Goal: Information Seeking & Learning: Learn about a topic

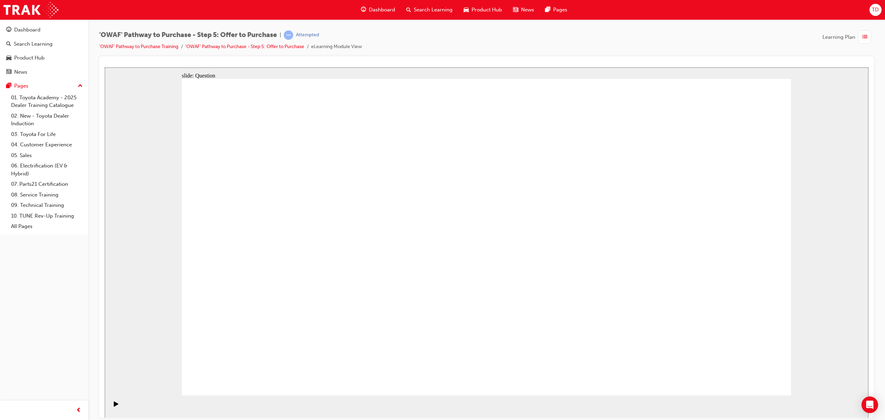
radio input "false"
radio input "true"
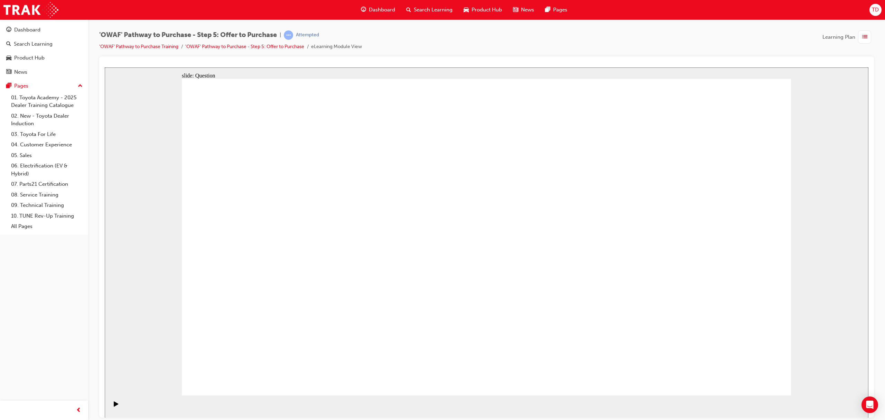
drag, startPoint x: 266, startPoint y: 222, endPoint x: 288, endPoint y: 234, distance: 25.5
drag, startPoint x: 606, startPoint y: 228, endPoint x: 277, endPoint y: 306, distance: 338.1
drag, startPoint x: 345, startPoint y: 217, endPoint x: 418, endPoint y: 285, distance: 100.1
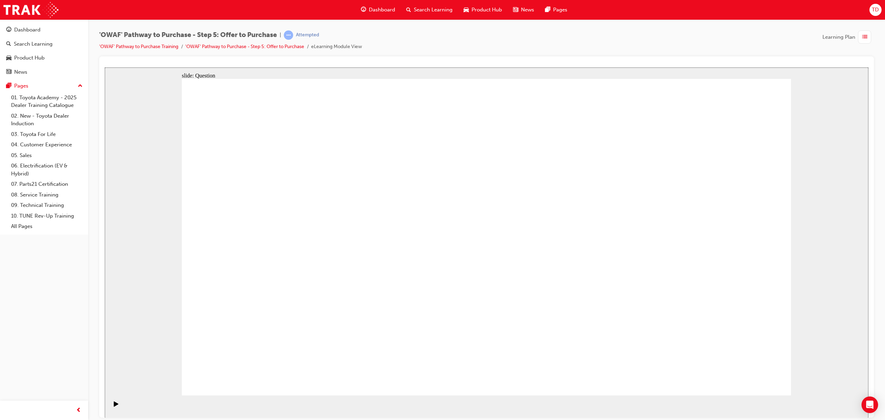
drag, startPoint x: 538, startPoint y: 227, endPoint x: 576, endPoint y: 309, distance: 90.7
drag, startPoint x: 580, startPoint y: 298, endPoint x: 666, endPoint y: 210, distance: 123.2
drag, startPoint x: 709, startPoint y: 223, endPoint x: 544, endPoint y: 309, distance: 186.6
drag, startPoint x: 566, startPoint y: 253, endPoint x: 677, endPoint y: 320, distance: 129.4
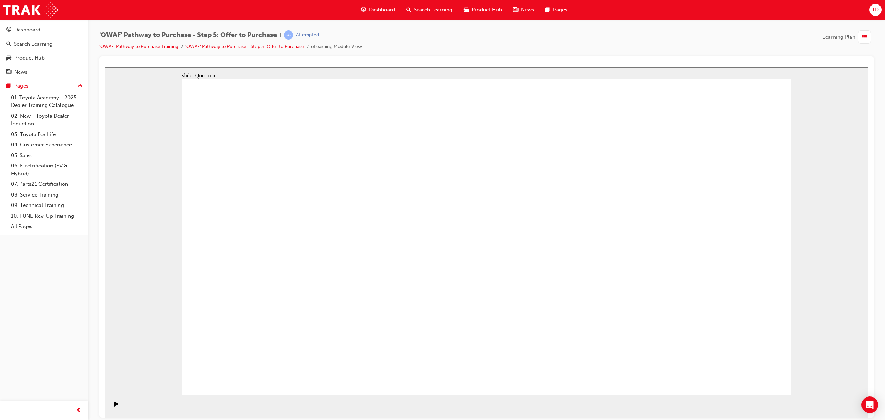
drag, startPoint x: 703, startPoint y: 229, endPoint x: 282, endPoint y: 306, distance: 427.5
drag, startPoint x: 614, startPoint y: 220, endPoint x: 401, endPoint y: 296, distance: 226.1
drag, startPoint x: 355, startPoint y: 222, endPoint x: 538, endPoint y: 300, distance: 199.3
drag, startPoint x: 560, startPoint y: 246, endPoint x: 678, endPoint y: 312, distance: 135.3
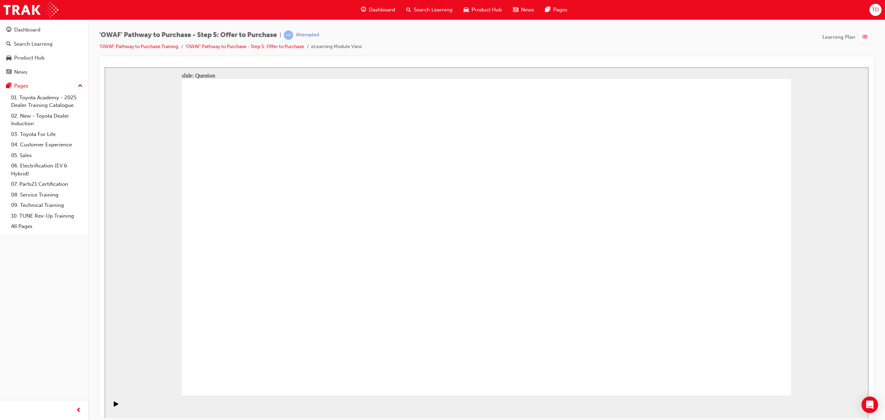
drag, startPoint x: 615, startPoint y: 218, endPoint x: 324, endPoint y: 243, distance: 291.8
drag, startPoint x: 607, startPoint y: 267, endPoint x: 477, endPoint y: 253, distance: 130.7
drag, startPoint x: 617, startPoint y: 315, endPoint x: 477, endPoint y: 305, distance: 140.0
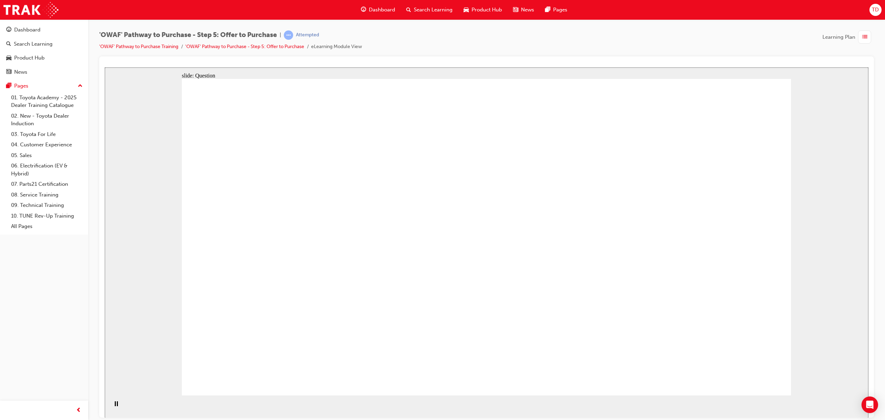
drag, startPoint x: 689, startPoint y: 317, endPoint x: 487, endPoint y: 232, distance: 219.3
drag, startPoint x: 653, startPoint y: 228, endPoint x: 303, endPoint y: 284, distance: 354.6
drag, startPoint x: 562, startPoint y: 266, endPoint x: 275, endPoint y: 252, distance: 287.3
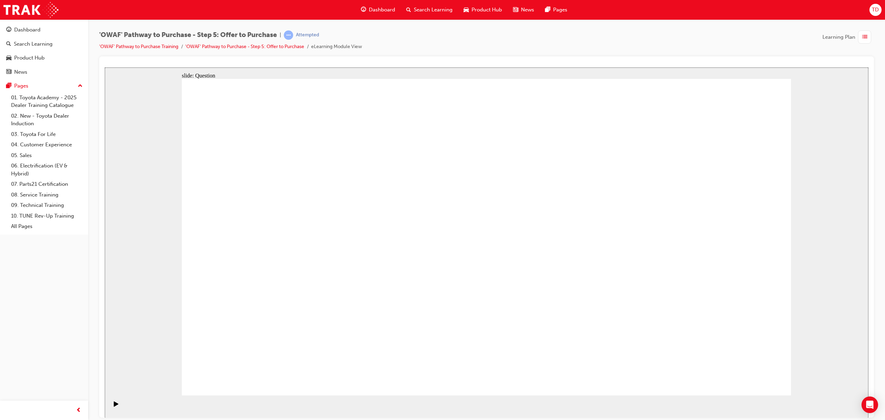
checkbox input "true"
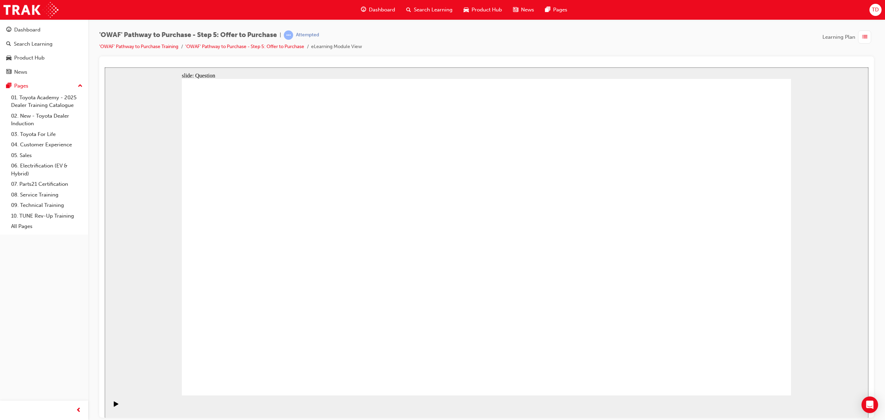
checkbox input "true"
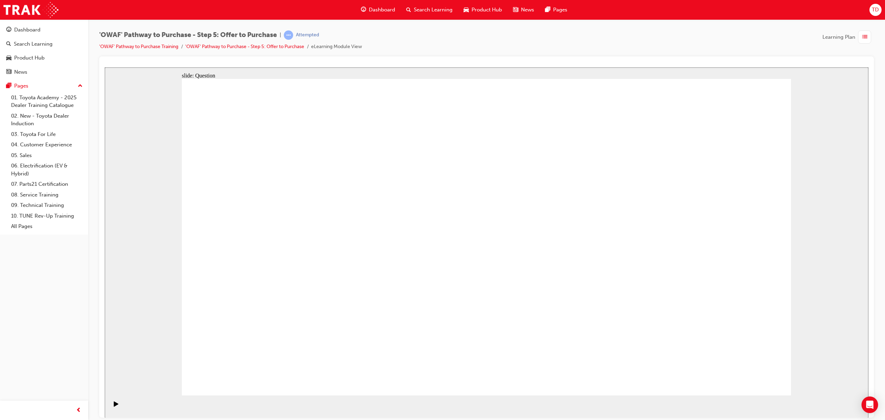
checkbox input "true"
click at [487, 389] on div "OK" at bounding box center [486, 394] width 35 height 10
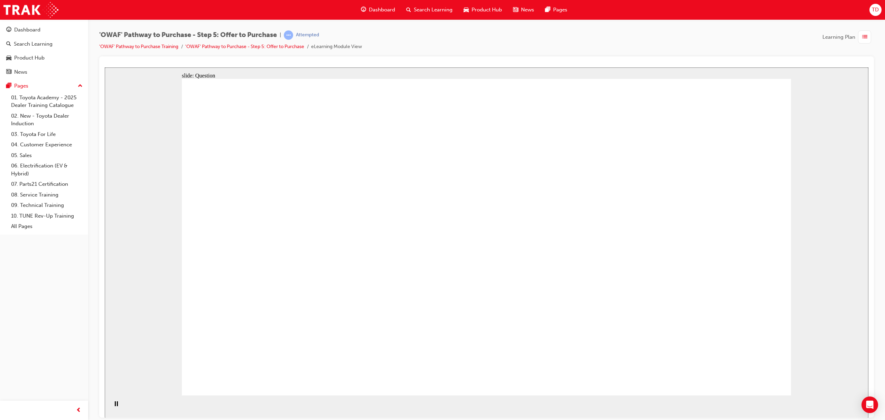
radio input "true"
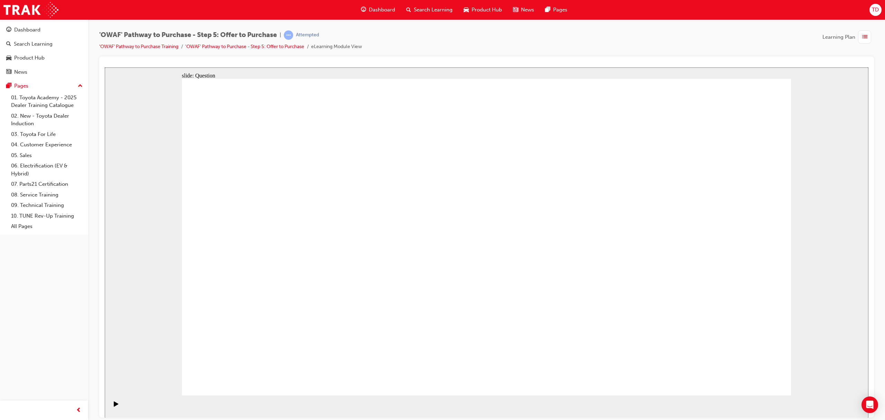
radio input "false"
radio input "true"
drag, startPoint x: 754, startPoint y: 364, endPoint x: 689, endPoint y: 318, distance: 79.6
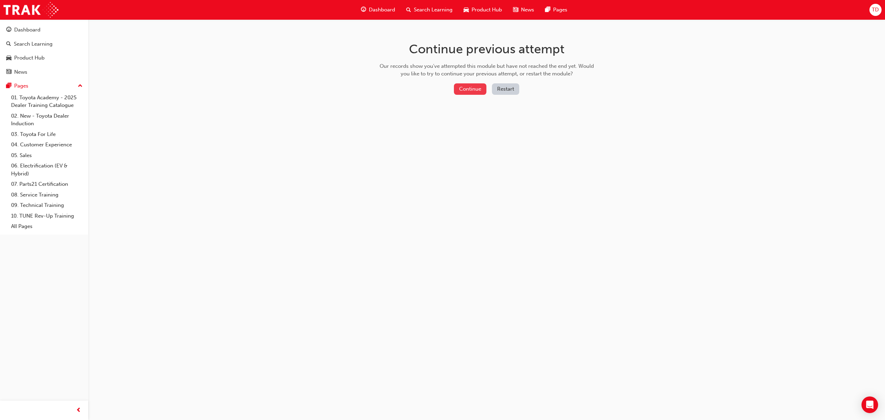
click at [472, 89] on button "Continue" at bounding box center [470, 88] width 32 height 11
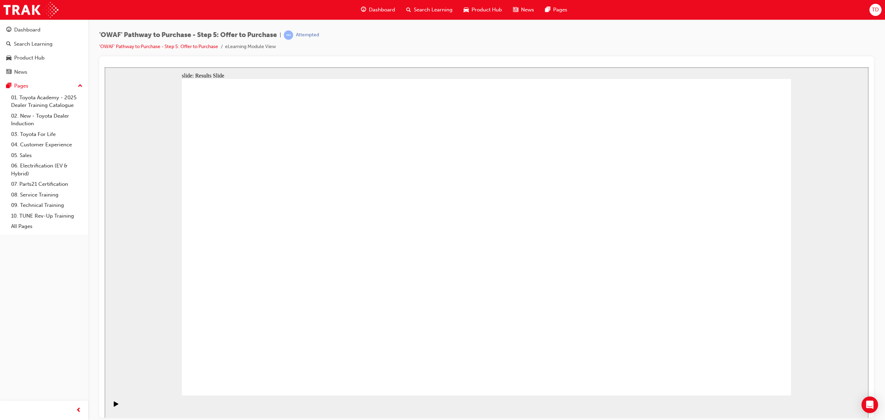
drag, startPoint x: 747, startPoint y: 364, endPoint x: 741, endPoint y: 374, distance: 12.3
radio input "true"
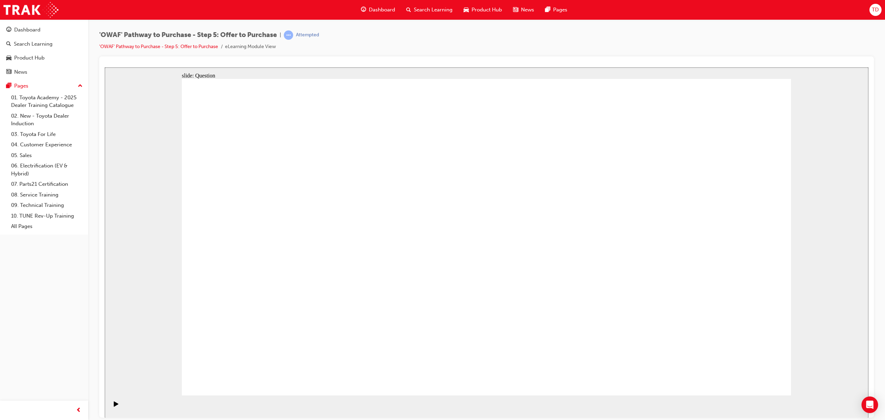
drag, startPoint x: 546, startPoint y: 255, endPoint x: 305, endPoint y: 307, distance: 247.2
drag, startPoint x: 264, startPoint y: 225, endPoint x: 436, endPoint y: 304, distance: 189.0
drag, startPoint x: 427, startPoint y: 304, endPoint x: 521, endPoint y: 301, distance: 94.1
drag, startPoint x: 404, startPoint y: 285, endPoint x: 415, endPoint y: 296, distance: 15.6
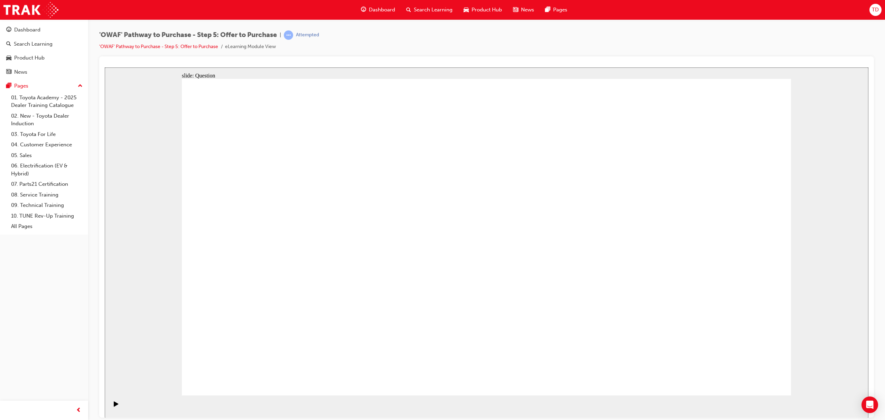
drag, startPoint x: 530, startPoint y: 220, endPoint x: 687, endPoint y: 295, distance: 173.5
drag, startPoint x: 564, startPoint y: 246, endPoint x: 569, endPoint y: 223, distance: 23.7
drag, startPoint x: 436, startPoint y: 296, endPoint x: 614, endPoint y: 210, distance: 197.9
drag, startPoint x: 705, startPoint y: 208, endPoint x: 411, endPoint y: 290, distance: 305.4
drag, startPoint x: 382, startPoint y: 251, endPoint x: 583, endPoint y: 321, distance: 213.1
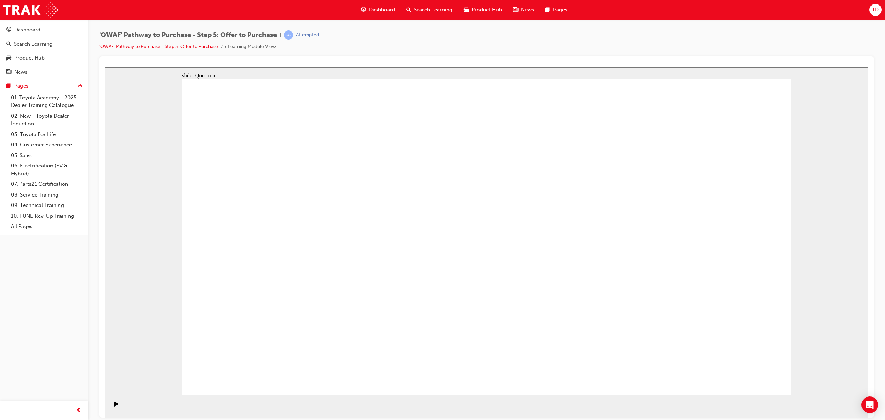
drag, startPoint x: 339, startPoint y: 259, endPoint x: 309, endPoint y: 293, distance: 45.6
drag, startPoint x: 440, startPoint y: 272, endPoint x: 438, endPoint y: 294, distance: 21.5
drag, startPoint x: 546, startPoint y: 224, endPoint x: 575, endPoint y: 314, distance: 94.1
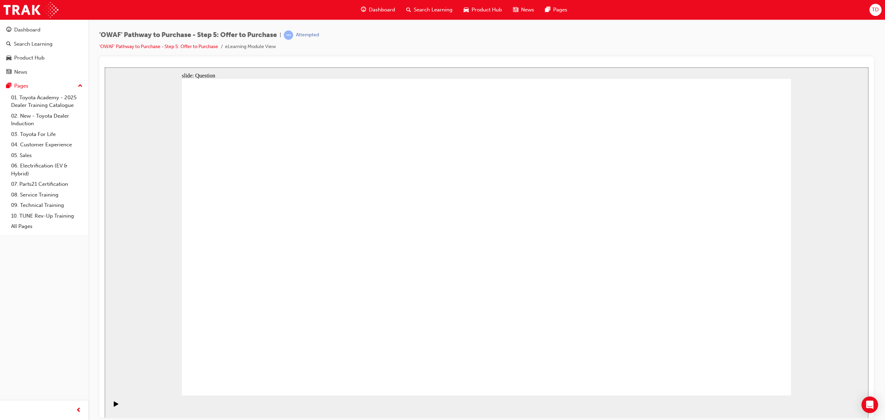
drag, startPoint x: 271, startPoint y: 217, endPoint x: 690, endPoint y: 296, distance: 426.4
drag, startPoint x: 481, startPoint y: 224, endPoint x: 474, endPoint y: 224, distance: 6.9
drag, startPoint x: 394, startPoint y: 260, endPoint x: 465, endPoint y: 264, distance: 70.3
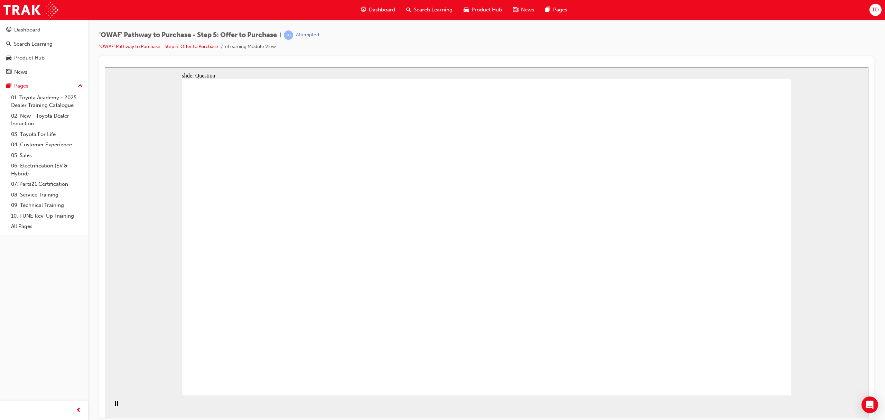
drag, startPoint x: 405, startPoint y: 253, endPoint x: 455, endPoint y: 261, distance: 50.8
drag, startPoint x: 599, startPoint y: 318, endPoint x: 373, endPoint y: 275, distance: 229.8
drag, startPoint x: 428, startPoint y: 246, endPoint x: 375, endPoint y: 235, distance: 53.8
drag, startPoint x: 723, startPoint y: 267, endPoint x: 491, endPoint y: 307, distance: 234.6
drag, startPoint x: 715, startPoint y: 311, endPoint x: 349, endPoint y: 313, distance: 366.1
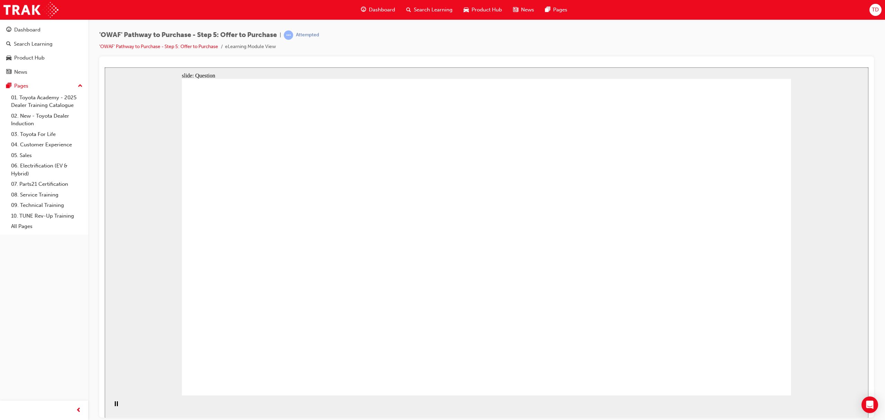
drag, startPoint x: 318, startPoint y: 280, endPoint x: 309, endPoint y: 280, distance: 9.7
drag, startPoint x: 328, startPoint y: 314, endPoint x: 308, endPoint y: 311, distance: 20.2
checkbox input "true"
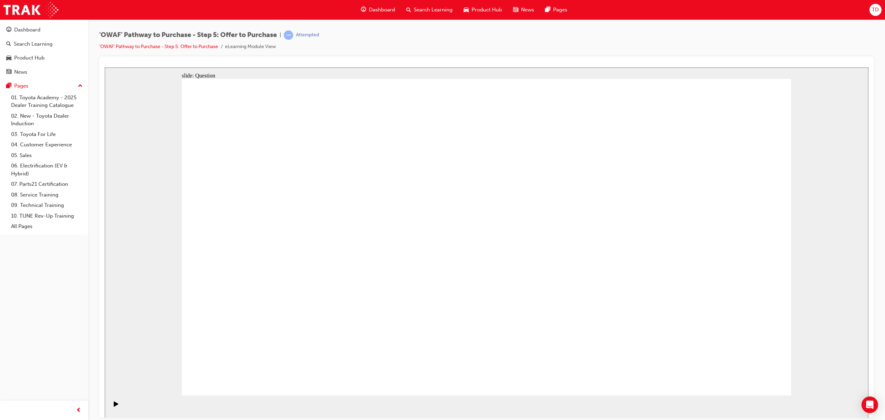
drag, startPoint x: 748, startPoint y: 364, endPoint x: 749, endPoint y: 371, distance: 7.3
drag, startPoint x: 512, startPoint y: 287, endPoint x: 497, endPoint y: 293, distance: 16.0
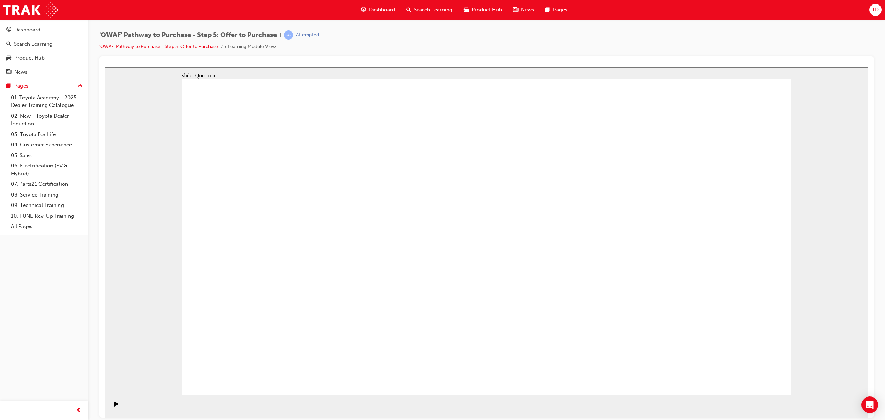
checkbox input "true"
radio input "true"
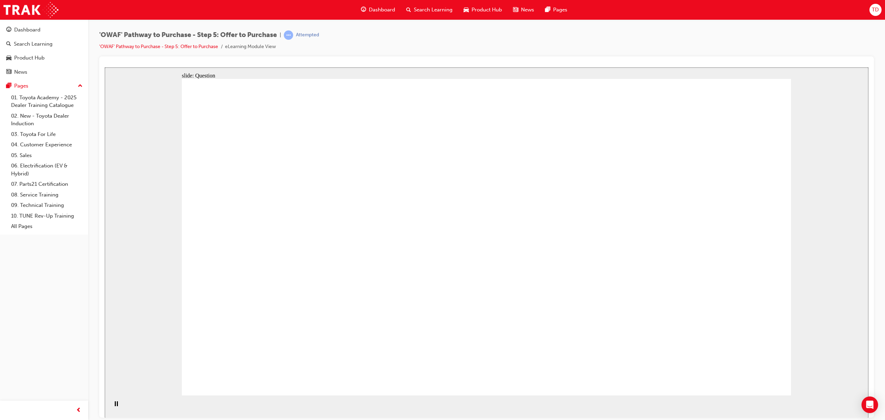
radio input "true"
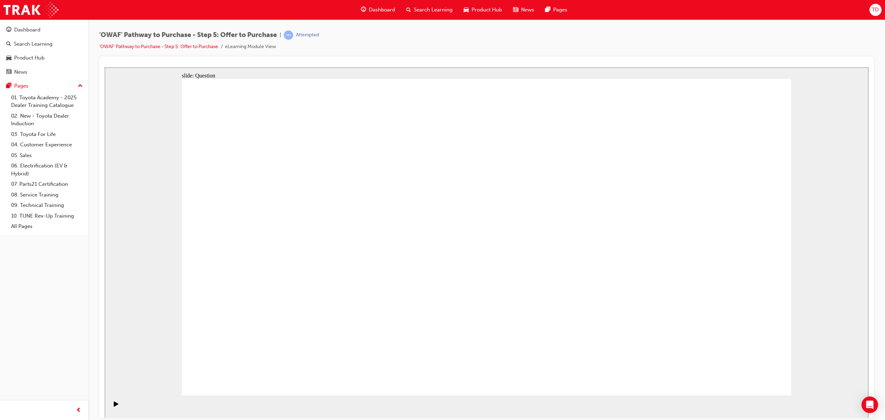
radio input "true"
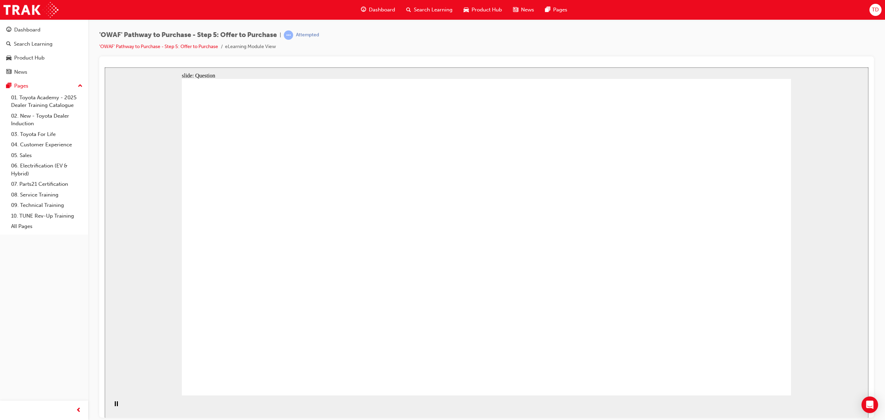
drag, startPoint x: 703, startPoint y: 225, endPoint x: 298, endPoint y: 305, distance: 413.3
drag, startPoint x: 591, startPoint y: 245, endPoint x: 449, endPoint y: 297, distance: 151.4
drag, startPoint x: 440, startPoint y: 221, endPoint x: 546, endPoint y: 299, distance: 131.9
drag, startPoint x: 482, startPoint y: 253, endPoint x: 454, endPoint y: 233, distance: 34.9
drag, startPoint x: 568, startPoint y: 235, endPoint x: 606, endPoint y: 224, distance: 39.3
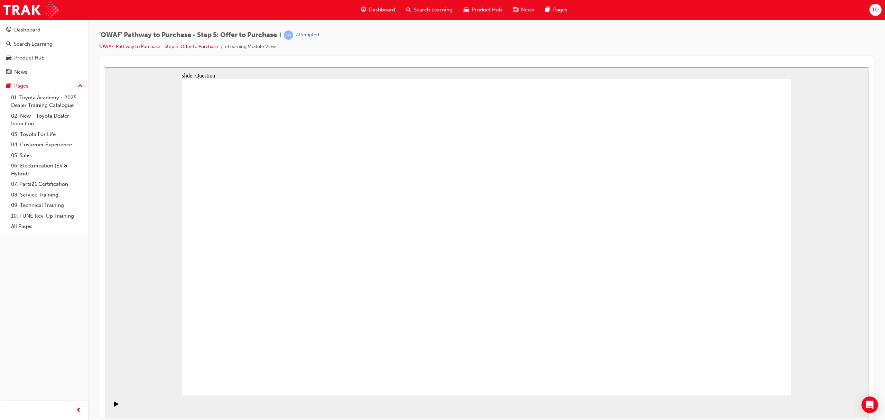
drag, startPoint x: 345, startPoint y: 248, endPoint x: 413, endPoint y: 299, distance: 84.9
drag, startPoint x: 439, startPoint y: 224, endPoint x: 548, endPoint y: 274, distance: 119.9
drag, startPoint x: 534, startPoint y: 229, endPoint x: 681, endPoint y: 311, distance: 168.5
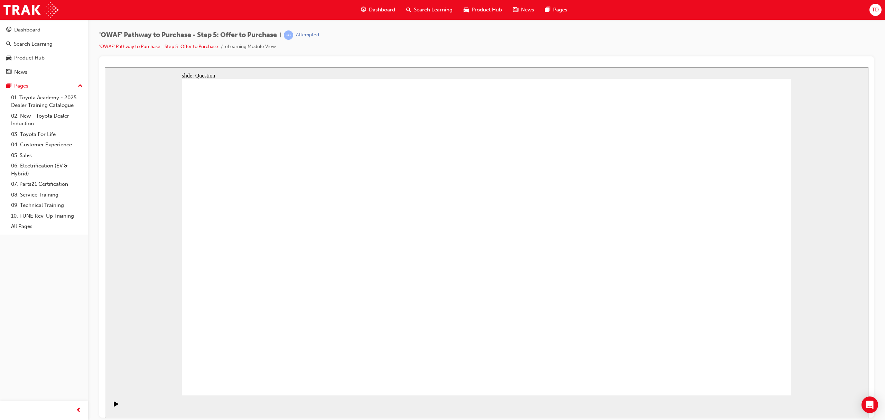
drag, startPoint x: 264, startPoint y: 223, endPoint x: 420, endPoint y: 301, distance: 174.6
drag, startPoint x: 530, startPoint y: 229, endPoint x: 557, endPoint y: 300, distance: 76.5
drag, startPoint x: 610, startPoint y: 238, endPoint x: 676, endPoint y: 297, distance: 88.4
drag, startPoint x: 745, startPoint y: 365, endPoint x: 748, endPoint y: 380, distance: 15.2
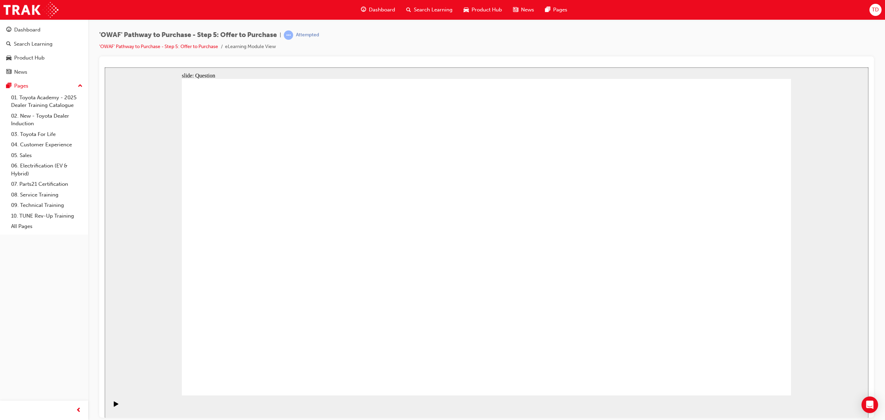
drag, startPoint x: 611, startPoint y: 315, endPoint x: 465, endPoint y: 288, distance: 149.1
drag, startPoint x: 713, startPoint y: 311, endPoint x: 482, endPoint y: 256, distance: 237.3
drag, startPoint x: 703, startPoint y: 269, endPoint x: 447, endPoint y: 254, distance: 256.3
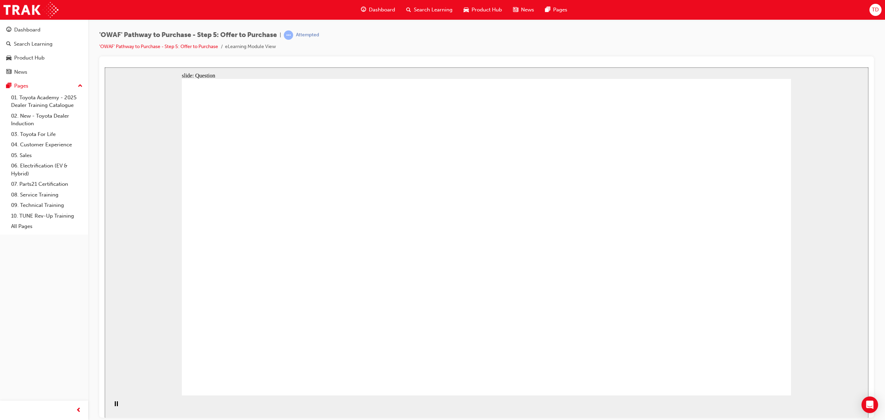
drag, startPoint x: 555, startPoint y: 224, endPoint x: 278, endPoint y: 232, distance: 276.7
drag, startPoint x: 611, startPoint y: 273, endPoint x: 320, endPoint y: 285, distance: 291.0
drag, startPoint x: 659, startPoint y: 232, endPoint x: 275, endPoint y: 282, distance: 387.7
drag, startPoint x: 615, startPoint y: 234, endPoint x: 227, endPoint y: 249, distance: 388.2
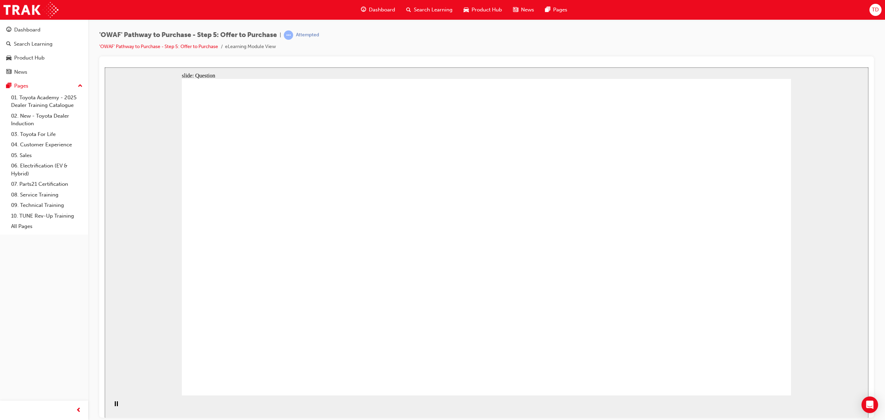
drag, startPoint x: 226, startPoint y: 238, endPoint x: 293, endPoint y: 234, distance: 67.5
drag, startPoint x: 479, startPoint y: 279, endPoint x: 464, endPoint y: 268, distance: 18.7
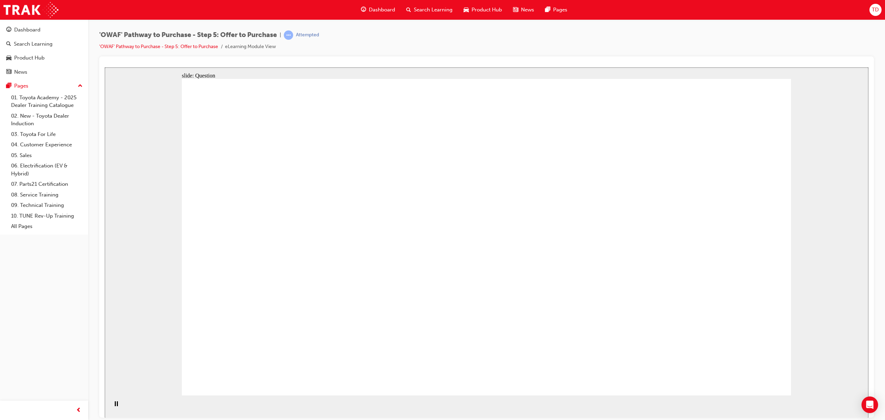
checkbox input "true"
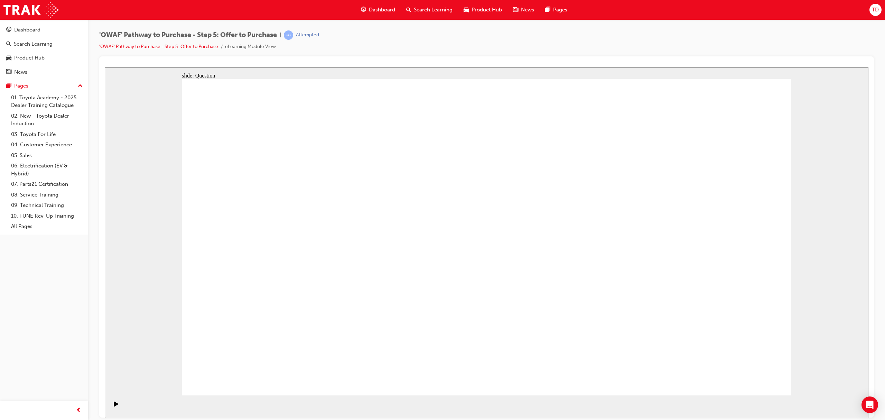
checkbox input "true"
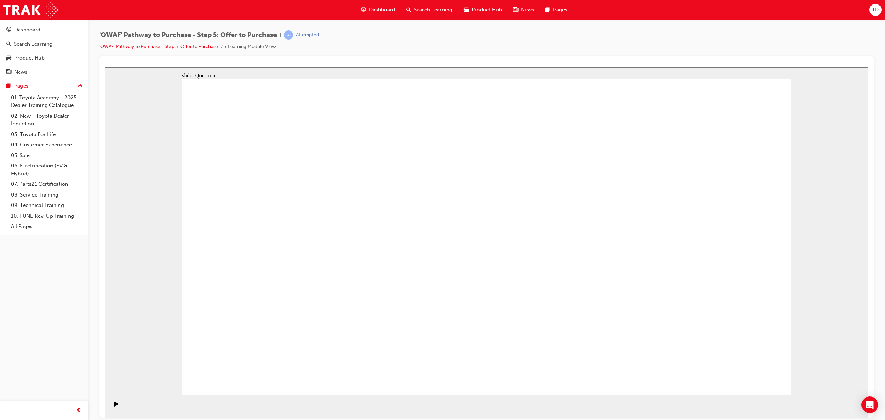
checkbox input "false"
drag, startPoint x: 654, startPoint y: 281, endPoint x: 685, endPoint y: 280, distance: 30.4
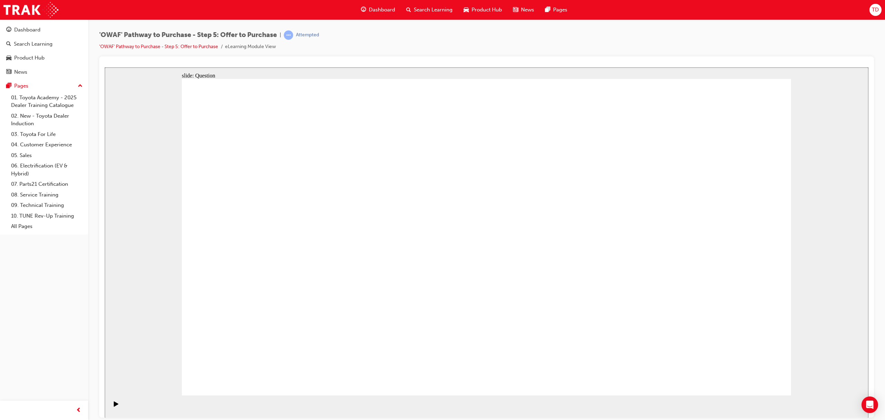
checkbox input "false"
checkbox input "true"
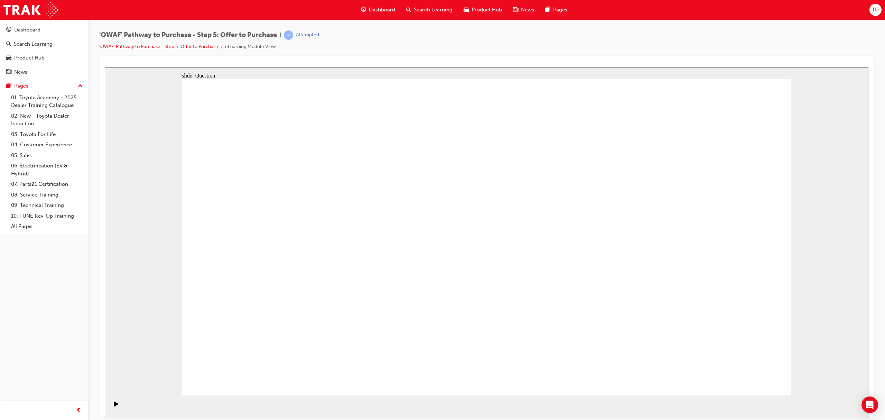
checkbox input "true"
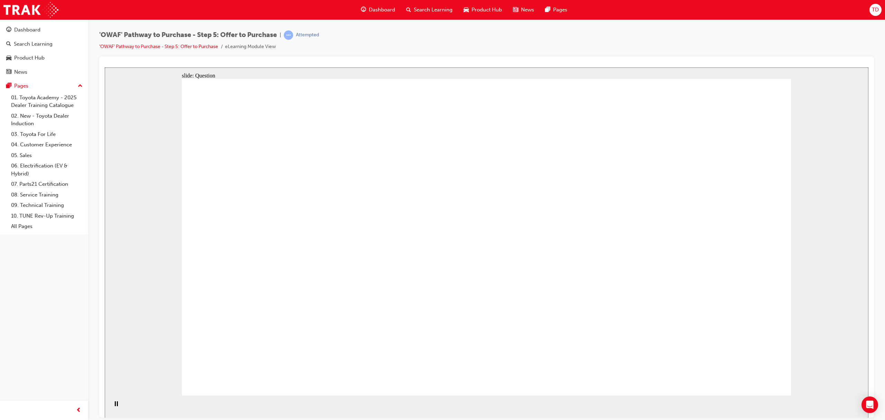
radio input "false"
radio input "true"
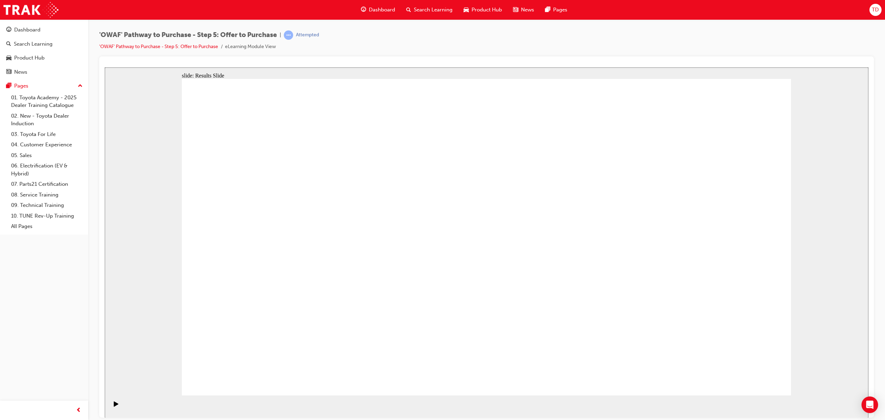
drag, startPoint x: 537, startPoint y: 261, endPoint x: 526, endPoint y: 261, distance: 10.7
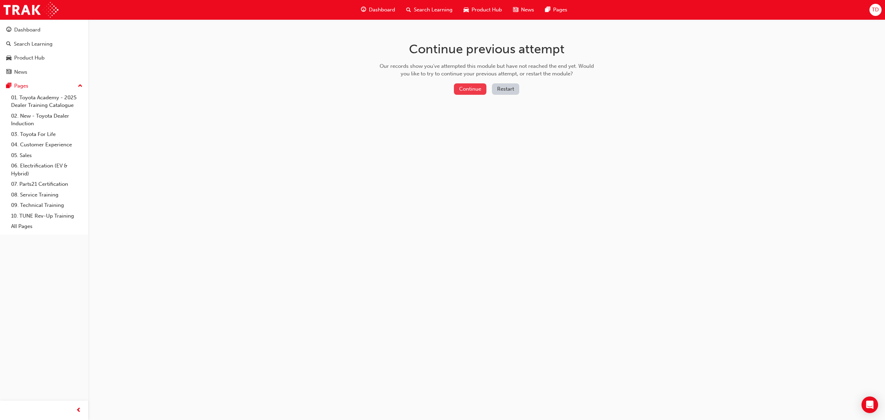
click at [475, 84] on button "Continue" at bounding box center [470, 88] width 32 height 11
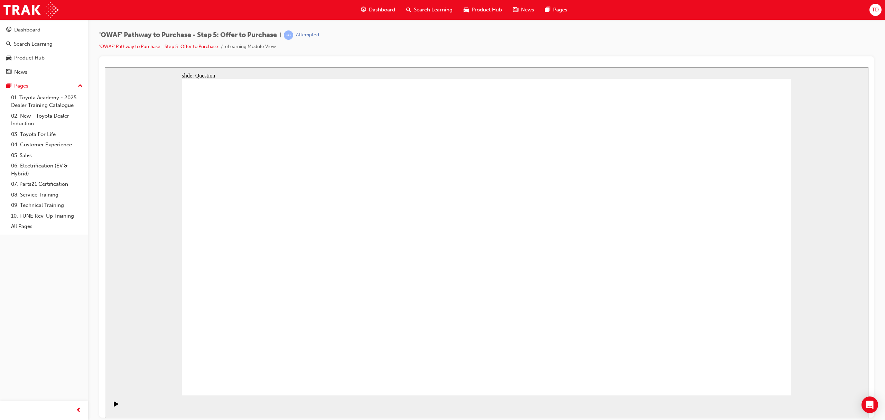
radio input "true"
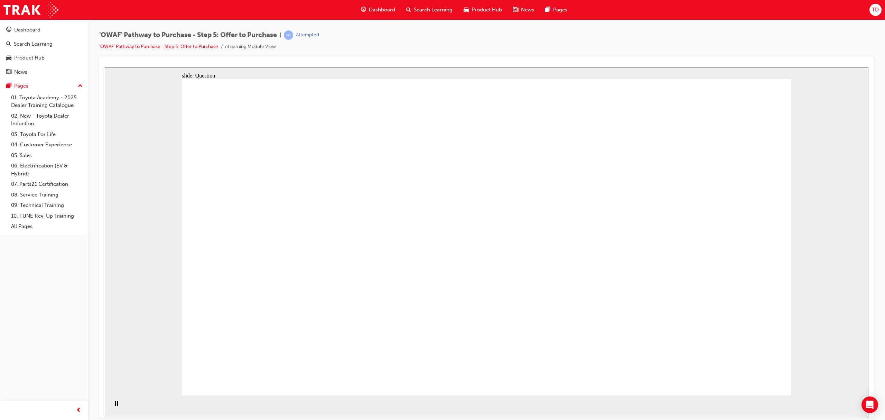
drag, startPoint x: 507, startPoint y: 309, endPoint x: 500, endPoint y: 315, distance: 9.5
drag, startPoint x: 373, startPoint y: 238, endPoint x: 365, endPoint y: 226, distance: 14.4
drag, startPoint x: 715, startPoint y: 222, endPoint x: 314, endPoint y: 308, distance: 409.8
drag, startPoint x: 631, startPoint y: 220, endPoint x: 439, endPoint y: 301, distance: 207.9
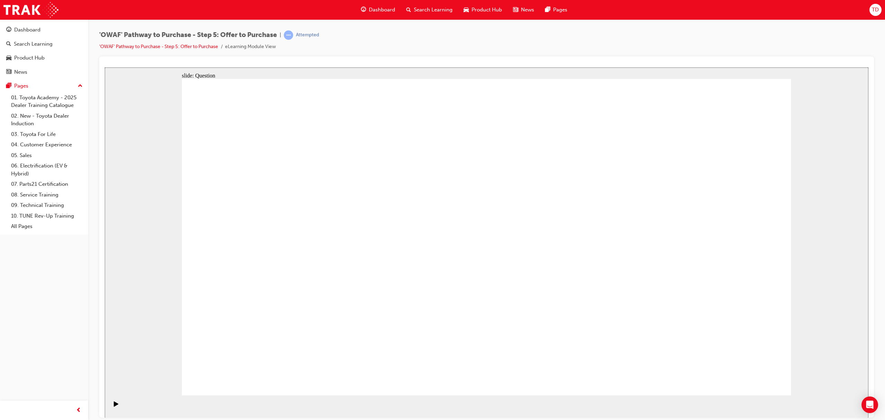
drag, startPoint x: 439, startPoint y: 220, endPoint x: 542, endPoint y: 280, distance: 119.6
drag, startPoint x: 528, startPoint y: 220, endPoint x: 678, endPoint y: 303, distance: 171.0
drag, startPoint x: 428, startPoint y: 299, endPoint x: 435, endPoint y: 240, distance: 58.8
drag, startPoint x: 351, startPoint y: 224, endPoint x: 432, endPoint y: 290, distance: 104.9
drag, startPoint x: 566, startPoint y: 291, endPoint x: 521, endPoint y: 193, distance: 108.9
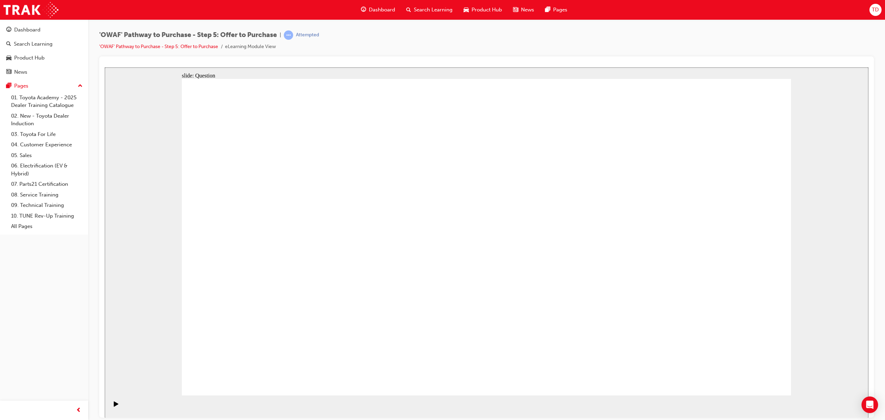
drag, startPoint x: 618, startPoint y: 216, endPoint x: 545, endPoint y: 300, distance: 111.3
drag, startPoint x: 668, startPoint y: 301, endPoint x: 628, endPoint y: 238, distance: 75.5
drag, startPoint x: 268, startPoint y: 224, endPoint x: 664, endPoint y: 303, distance: 403.5
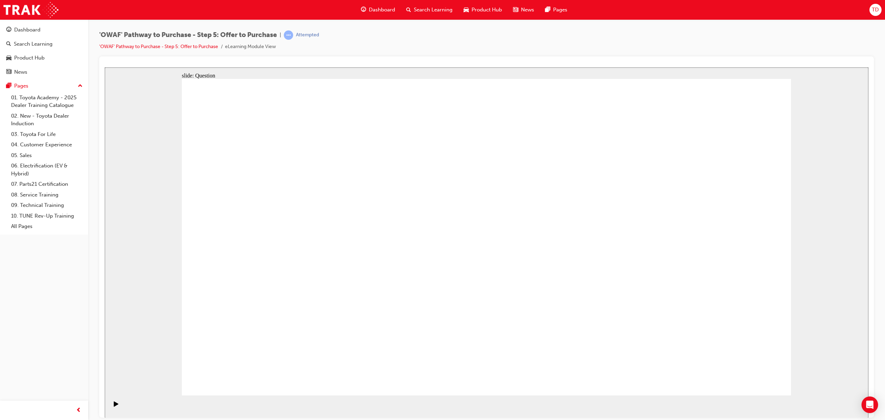
drag, startPoint x: 438, startPoint y: 220, endPoint x: 435, endPoint y: 301, distance: 81.7
drag, startPoint x: 272, startPoint y: 226, endPoint x: 479, endPoint y: 212, distance: 207.6
drag, startPoint x: 603, startPoint y: 225, endPoint x: 491, endPoint y: 266, distance: 118.9
drag, startPoint x: 377, startPoint y: 237, endPoint x: 740, endPoint y: 310, distance: 370.3
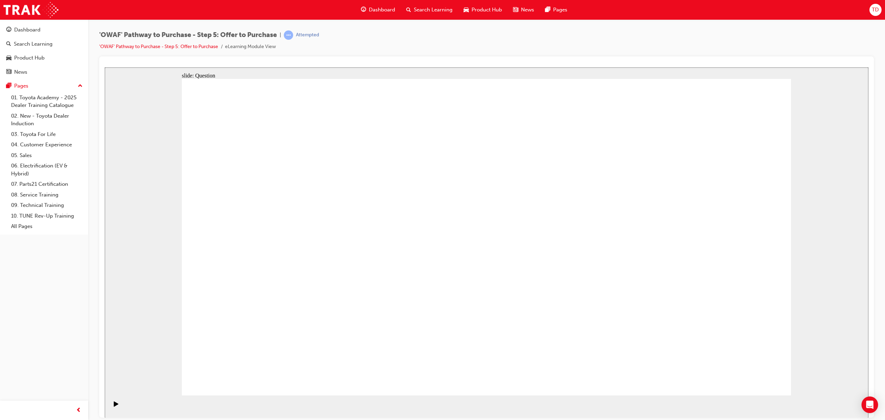
drag, startPoint x: 615, startPoint y: 309, endPoint x: 521, endPoint y: 285, distance: 96.6
drag, startPoint x: 504, startPoint y: 285, endPoint x: 634, endPoint y: 318, distance: 134.6
drag, startPoint x: 690, startPoint y: 316, endPoint x: 493, endPoint y: 239, distance: 212.1
drag, startPoint x: 716, startPoint y: 220, endPoint x: 483, endPoint y: 227, distance: 232.8
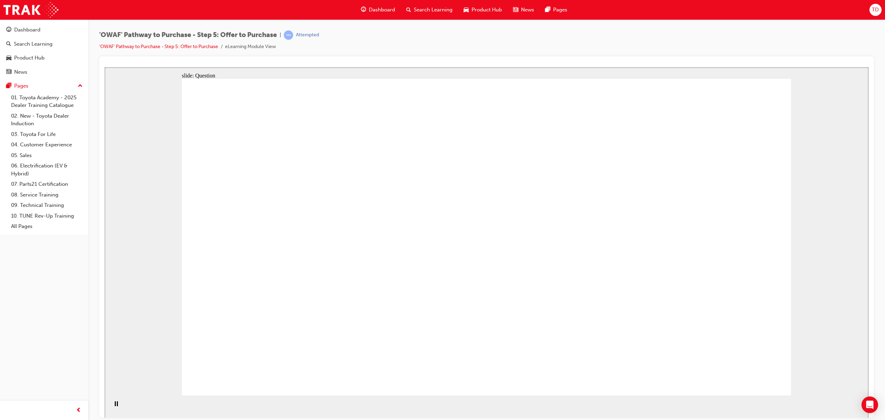
drag, startPoint x: 606, startPoint y: 271, endPoint x: 309, endPoint y: 285, distance: 297.3
drag, startPoint x: 588, startPoint y: 228, endPoint x: 305, endPoint y: 236, distance: 283.3
drag, startPoint x: 717, startPoint y: 262, endPoint x: 326, endPoint y: 264, distance: 391.4
drag, startPoint x: 514, startPoint y: 315, endPoint x: 508, endPoint y: 316, distance: 5.9
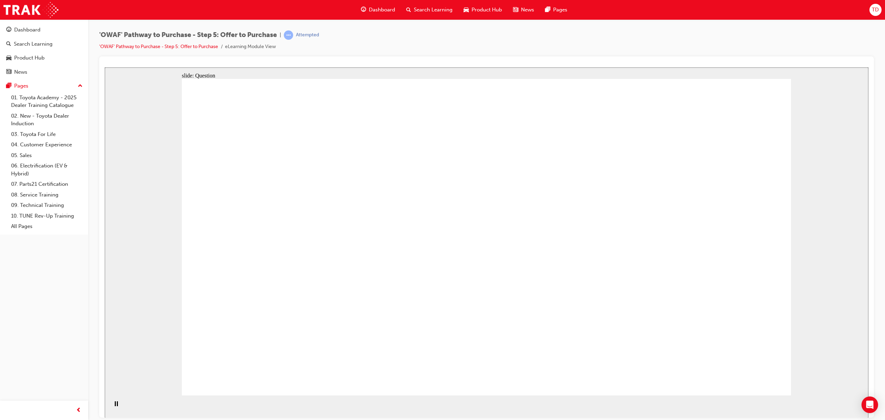
drag, startPoint x: 258, startPoint y: 282, endPoint x: 351, endPoint y: 288, distance: 93.9
checkbox input "true"
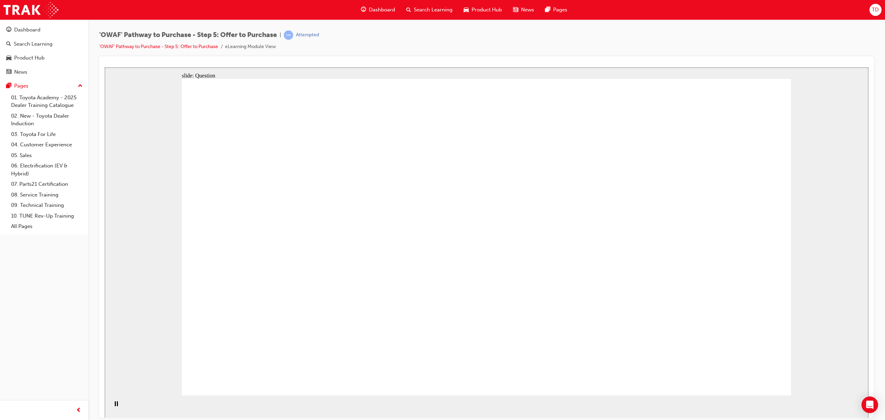
checkbox input "false"
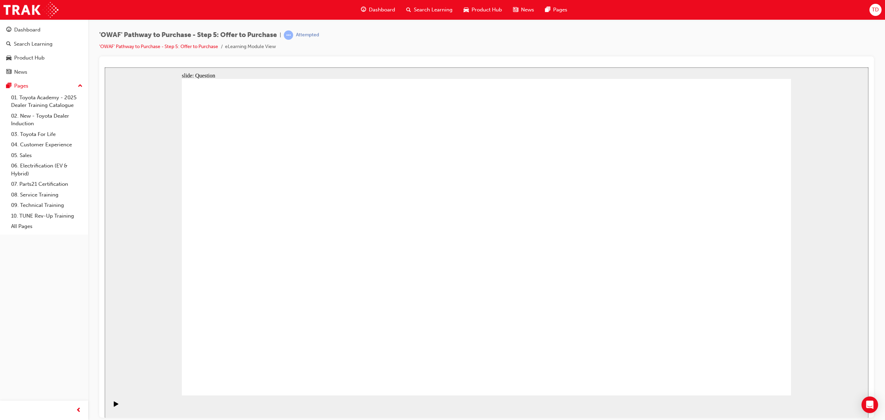
checkbox input "false"
checkbox input "true"
drag, startPoint x: 496, startPoint y: 296, endPoint x: 492, endPoint y: 292, distance: 6.2
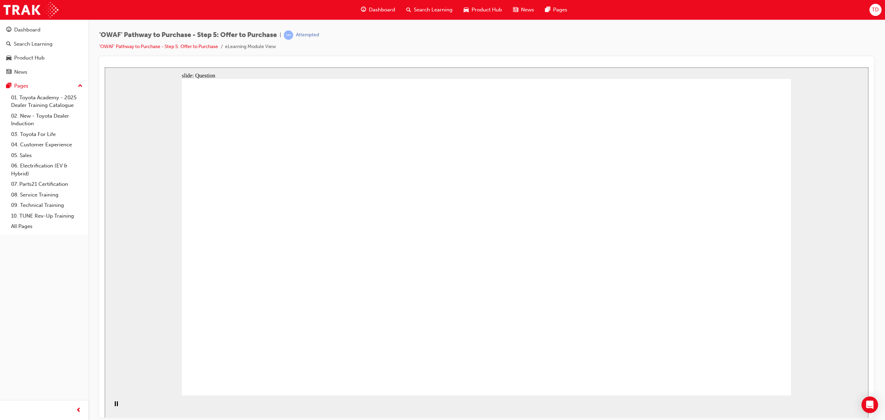
radio input "false"
radio input "true"
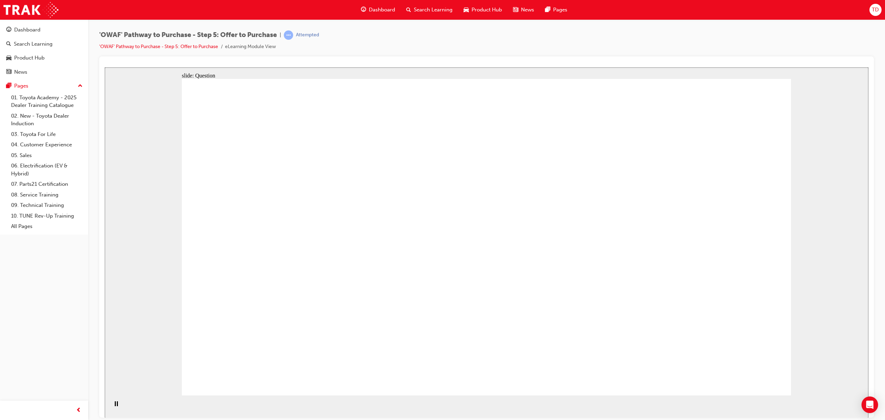
drag, startPoint x: 709, startPoint y: 339, endPoint x: 689, endPoint y: 336, distance: 21.0
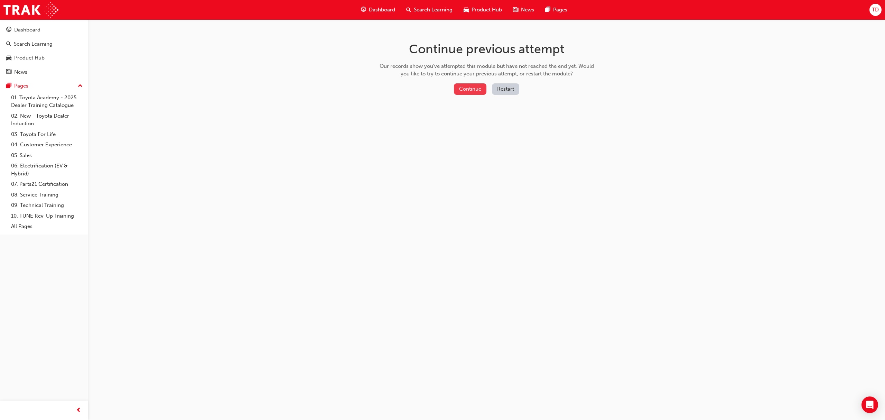
click at [479, 92] on button "Continue" at bounding box center [470, 88] width 32 height 11
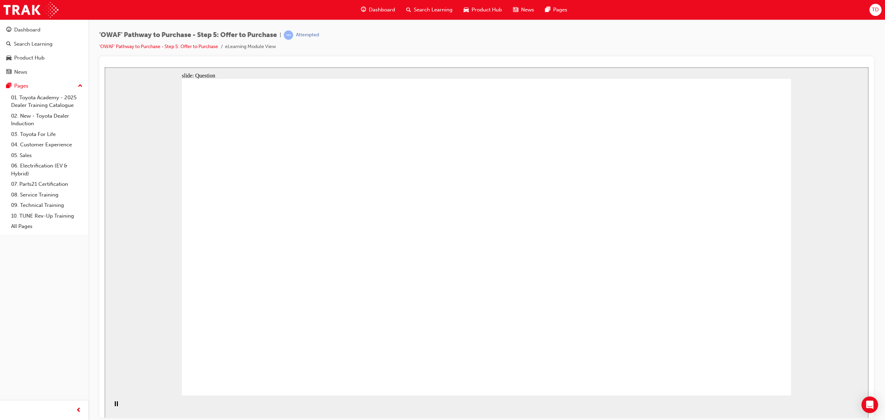
radio input "true"
drag, startPoint x: 514, startPoint y: 313, endPoint x: 499, endPoint y: 317, distance: 15.7
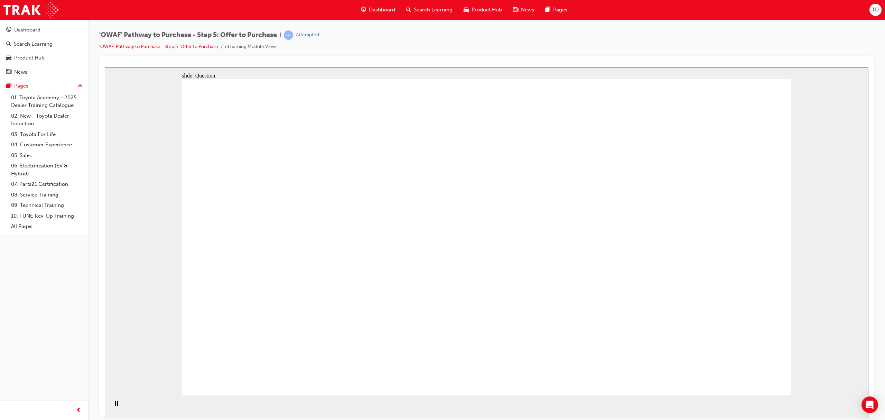
drag, startPoint x: 370, startPoint y: 230, endPoint x: 303, endPoint y: 306, distance: 100.9
drag, startPoint x: 459, startPoint y: 221, endPoint x: 450, endPoint y: 299, distance: 78.3
drag, startPoint x: 537, startPoint y: 222, endPoint x: 555, endPoint y: 305, distance: 85.0
drag, startPoint x: 563, startPoint y: 312, endPoint x: 541, endPoint y: 206, distance: 108.6
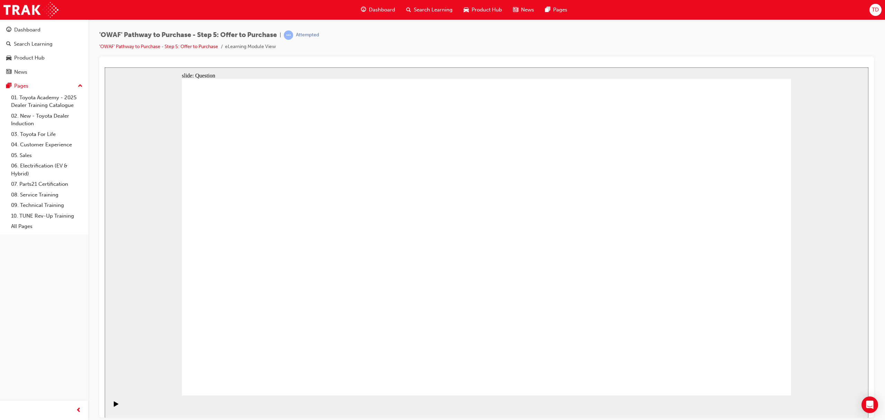
drag, startPoint x: 721, startPoint y: 229, endPoint x: 593, endPoint y: 311, distance: 152.0
drag, startPoint x: 545, startPoint y: 213, endPoint x: 673, endPoint y: 278, distance: 143.5
drag, startPoint x: 537, startPoint y: 217, endPoint x: 294, endPoint y: 299, distance: 256.7
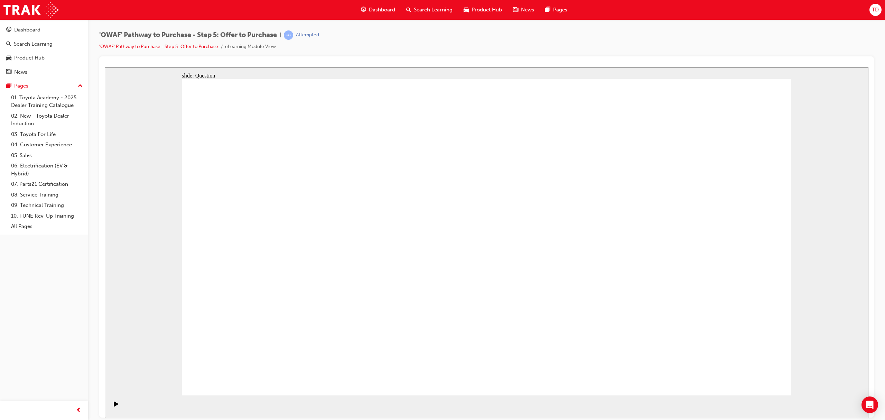
drag, startPoint x: 469, startPoint y: 277, endPoint x: 430, endPoint y: 289, distance: 40.8
drag, startPoint x: 770, startPoint y: 191, endPoint x: 660, endPoint y: 219, distance: 112.8
drag, startPoint x: 660, startPoint y: 219, endPoint x: 668, endPoint y: 226, distance: 10.8
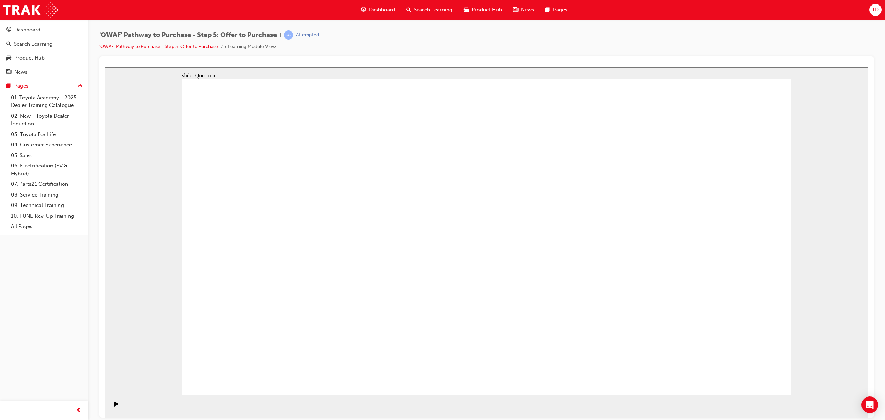
drag, startPoint x: 563, startPoint y: 264, endPoint x: 720, endPoint y: 305, distance: 162.0
drag, startPoint x: 510, startPoint y: 247, endPoint x: 502, endPoint y: 249, distance: 7.7
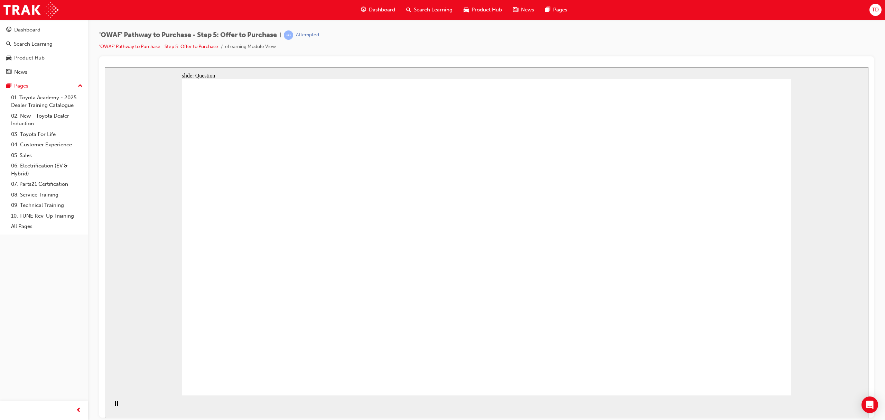
drag, startPoint x: 608, startPoint y: 268, endPoint x: 339, endPoint y: 311, distance: 273.2
drag, startPoint x: 613, startPoint y: 312, endPoint x: 466, endPoint y: 322, distance: 147.6
drag, startPoint x: 713, startPoint y: 319, endPoint x: 487, endPoint y: 317, distance: 225.1
drag, startPoint x: 703, startPoint y: 249, endPoint x: 303, endPoint y: 246, distance: 399.7
drag, startPoint x: 504, startPoint y: 233, endPoint x: 310, endPoint y: 231, distance: 193.3
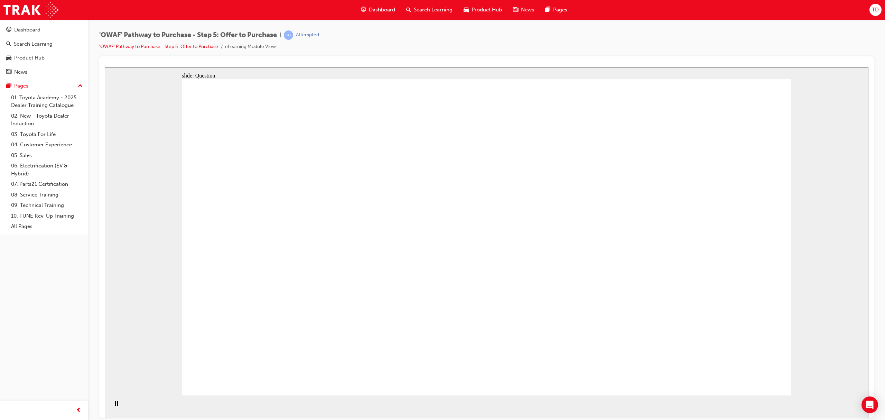
checkbox input "true"
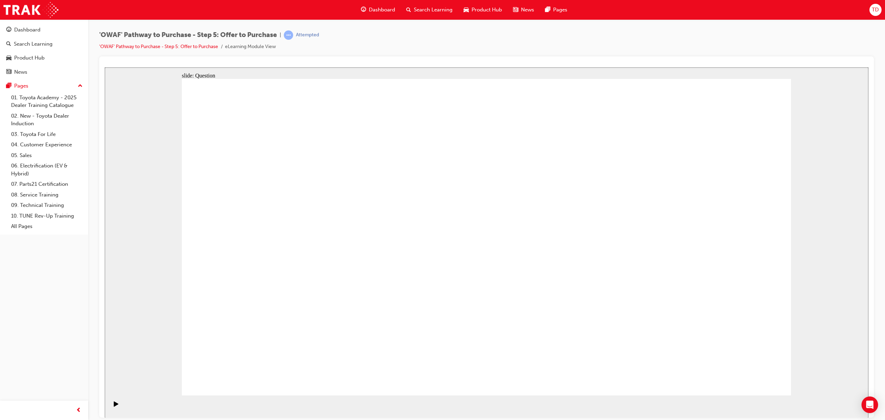
checkbox input "false"
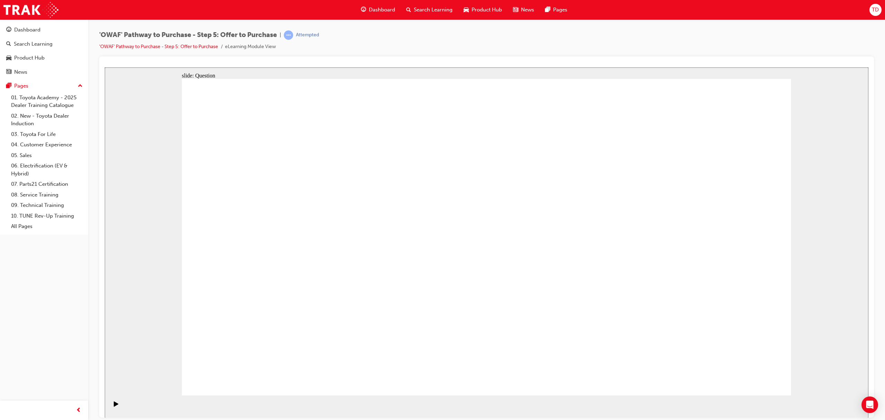
checkbox input "true"
checkbox input "false"
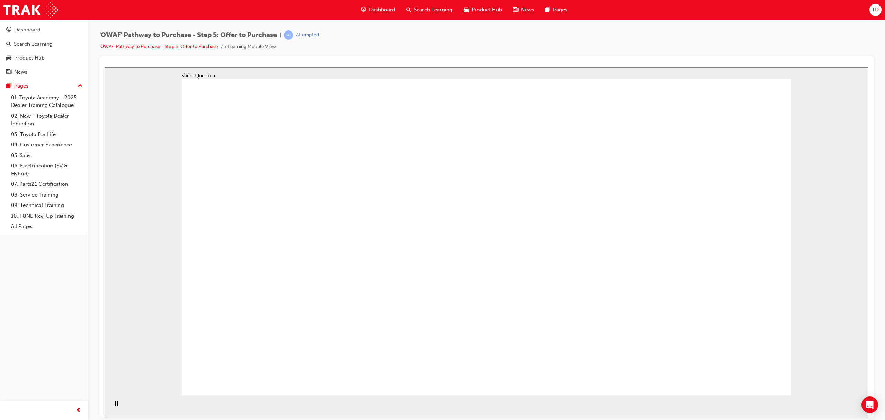
radio input "true"
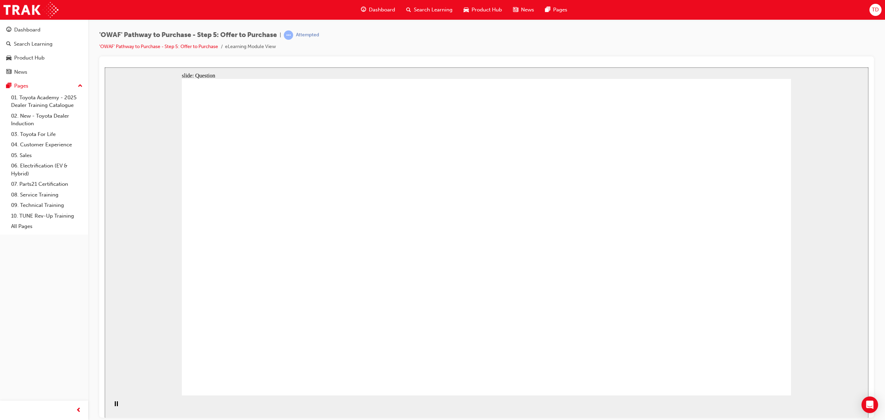
radio input "true"
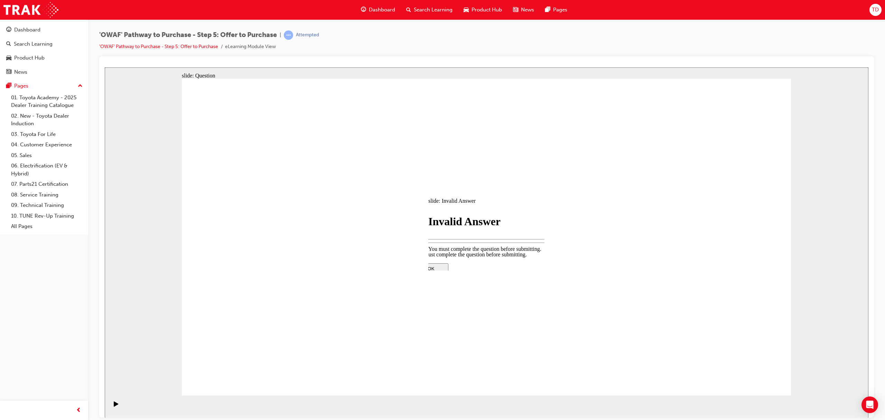
click at [489, 324] on div at bounding box center [486, 324] width 145 height 0
click at [488, 389] on div "OK" at bounding box center [486, 394] width 35 height 10
radio input "true"
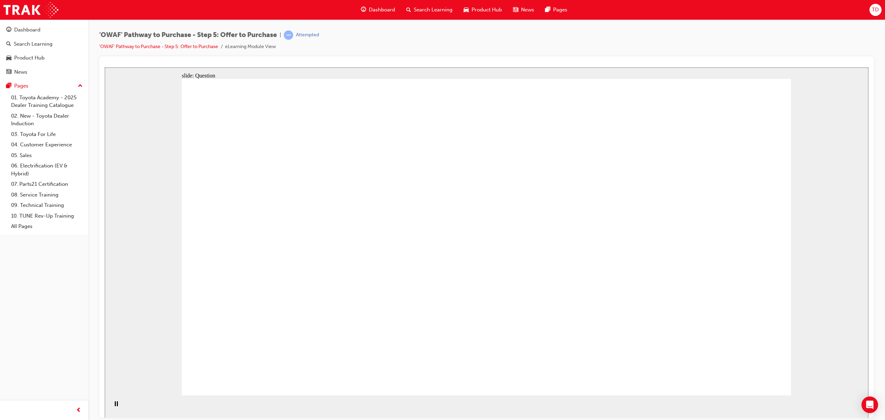
radio input "true"
drag, startPoint x: 617, startPoint y: 224, endPoint x: 427, endPoint y: 314, distance: 210.3
drag, startPoint x: 442, startPoint y: 226, endPoint x: 682, endPoint y: 301, distance: 252.0
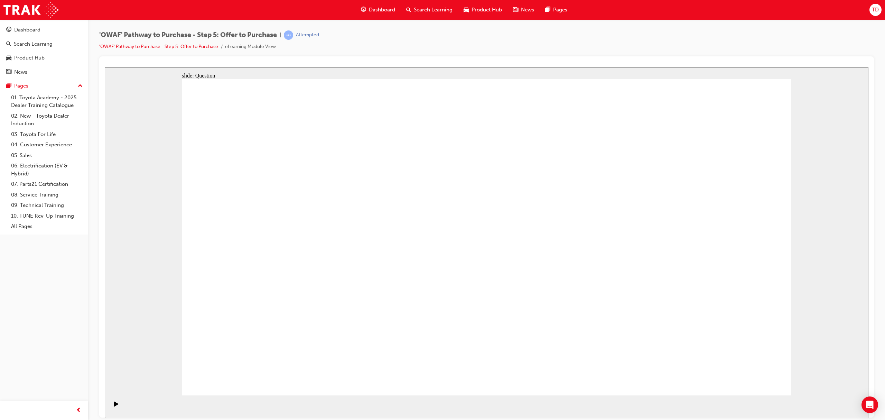
drag, startPoint x: 354, startPoint y: 224, endPoint x: 346, endPoint y: 292, distance: 68.2
drag, startPoint x: 526, startPoint y: 213, endPoint x: 556, endPoint y: 285, distance: 77.8
drag, startPoint x: 558, startPoint y: 293, endPoint x: 499, endPoint y: 185, distance: 122.5
drag, startPoint x: 269, startPoint y: 220, endPoint x: 599, endPoint y: 311, distance: 342.5
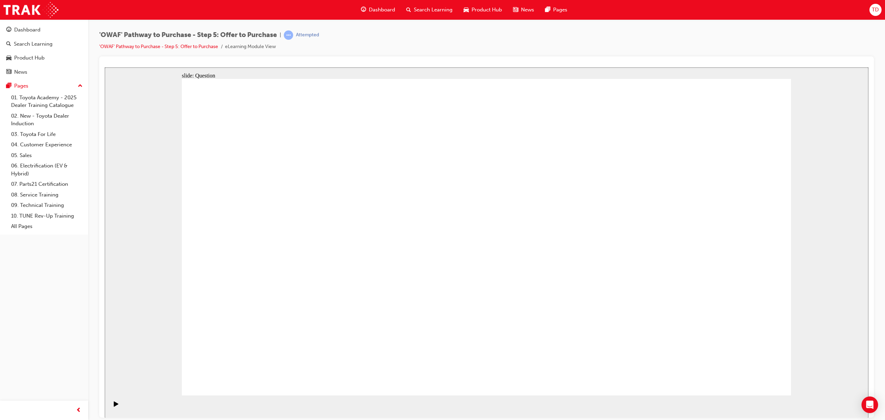
drag, startPoint x: 512, startPoint y: 299, endPoint x: 491, endPoint y: 293, distance: 21.9
drag, startPoint x: 353, startPoint y: 245, endPoint x: 303, endPoint y: 310, distance: 81.9
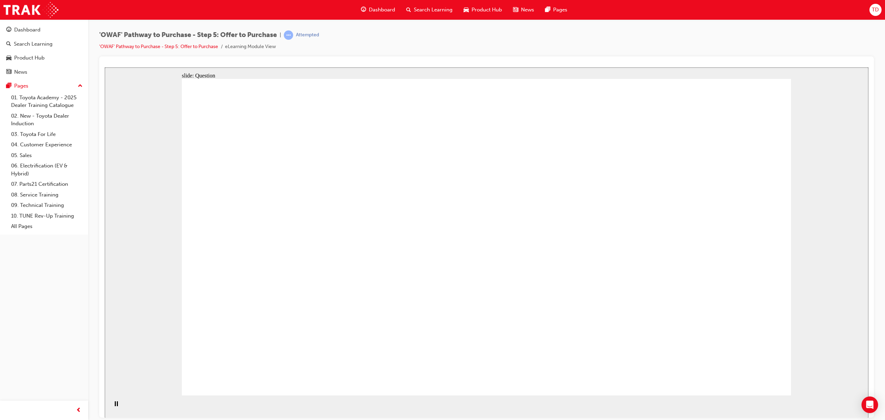
drag, startPoint x: 623, startPoint y: 220, endPoint x: 477, endPoint y: 255, distance: 149.6
drag, startPoint x: 580, startPoint y: 289, endPoint x: 309, endPoint y: 291, distance: 271.4
drag, startPoint x: 566, startPoint y: 278, endPoint x: 329, endPoint y: 291, distance: 236.8
drag, startPoint x: 312, startPoint y: 284, endPoint x: 326, endPoint y: 285, distance: 14.5
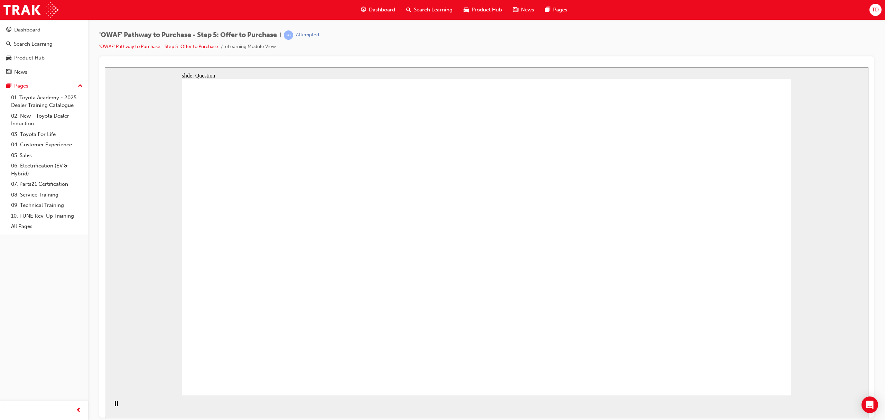
drag, startPoint x: 333, startPoint y: 289, endPoint x: 280, endPoint y: 285, distance: 53.0
drag, startPoint x: 527, startPoint y: 309, endPoint x: 298, endPoint y: 277, distance: 231.9
drag, startPoint x: 688, startPoint y: 317, endPoint x: 456, endPoint y: 314, distance: 232.3
drag, startPoint x: 643, startPoint y: 270, endPoint x: 433, endPoint y: 262, distance: 210.3
drag, startPoint x: 444, startPoint y: 221, endPoint x: 253, endPoint y: 234, distance: 191.3
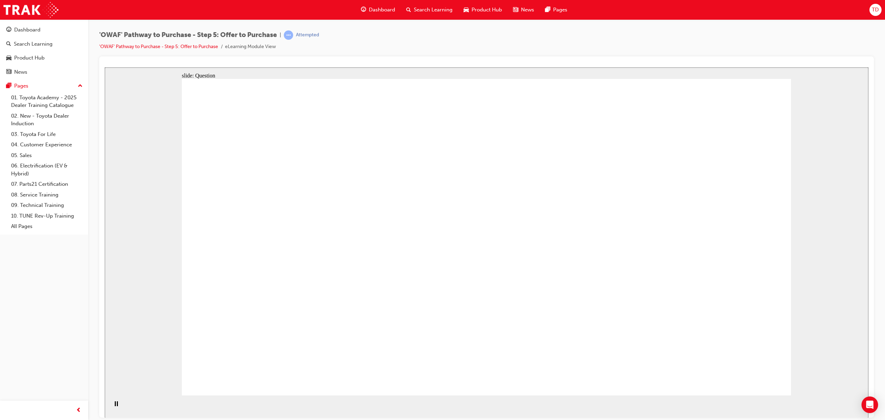
drag, startPoint x: 489, startPoint y: 325, endPoint x: 483, endPoint y: 319, distance: 8.1
checkbox input "true"
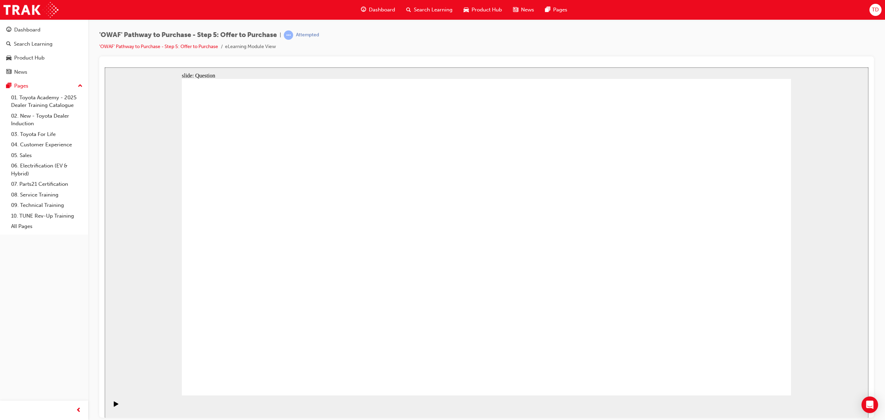
checkbox input "true"
checkbox input "false"
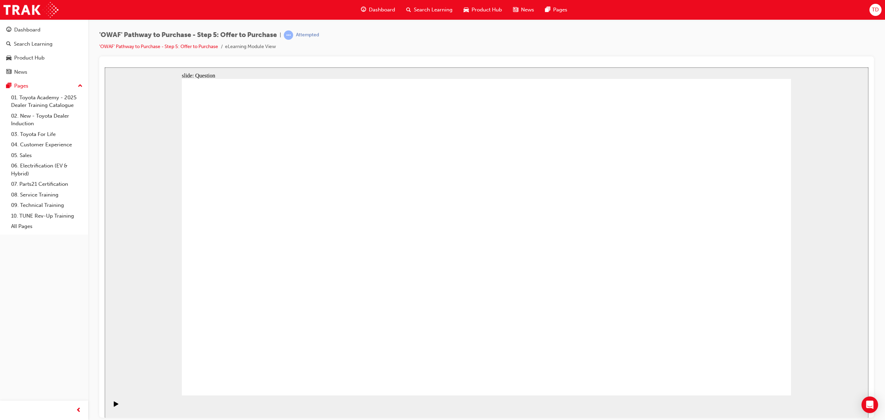
drag, startPoint x: 626, startPoint y: 176, endPoint x: 611, endPoint y: 231, distance: 57.0
drag, startPoint x: 624, startPoint y: 126, endPoint x: 622, endPoint y: 221, distance: 95.4
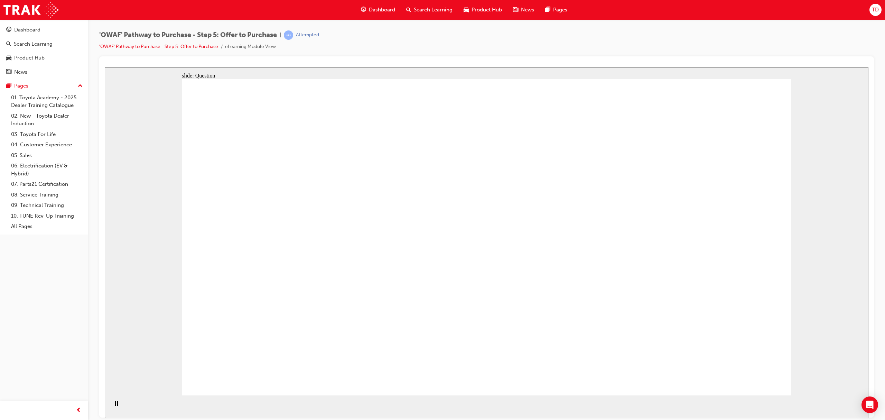
drag, startPoint x: 672, startPoint y: 184, endPoint x: 627, endPoint y: 231, distance: 65.3
drag, startPoint x: 704, startPoint y: 245, endPoint x: 612, endPoint y: 223, distance: 94.9
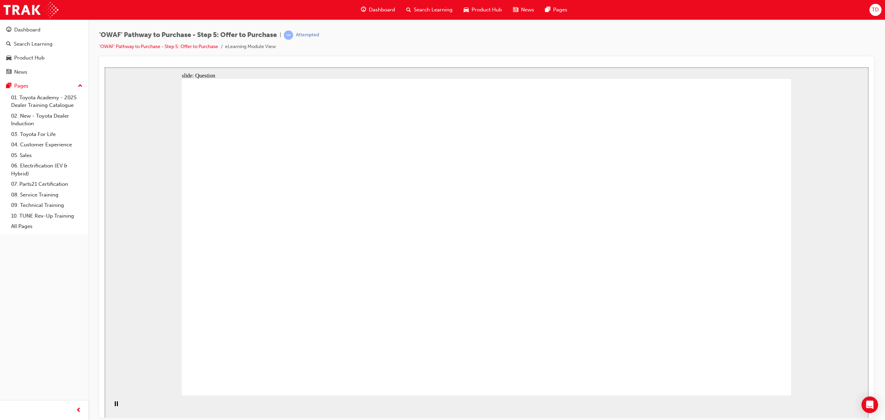
drag, startPoint x: 566, startPoint y: 311, endPoint x: 493, endPoint y: 238, distance: 103.9
radio input "true"
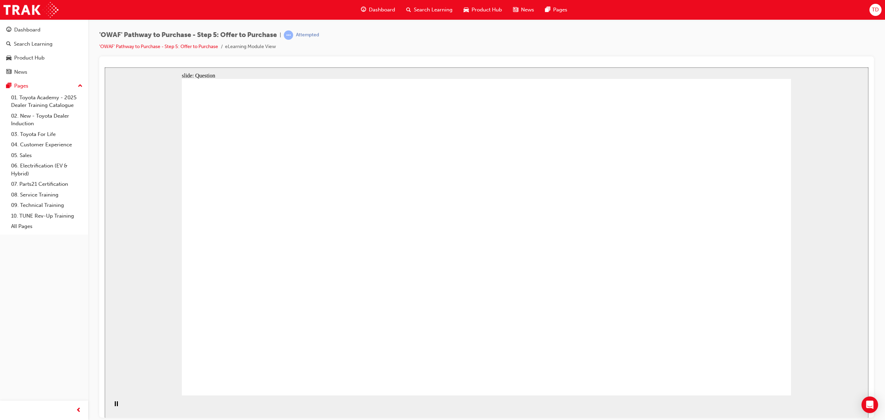
radio input "true"
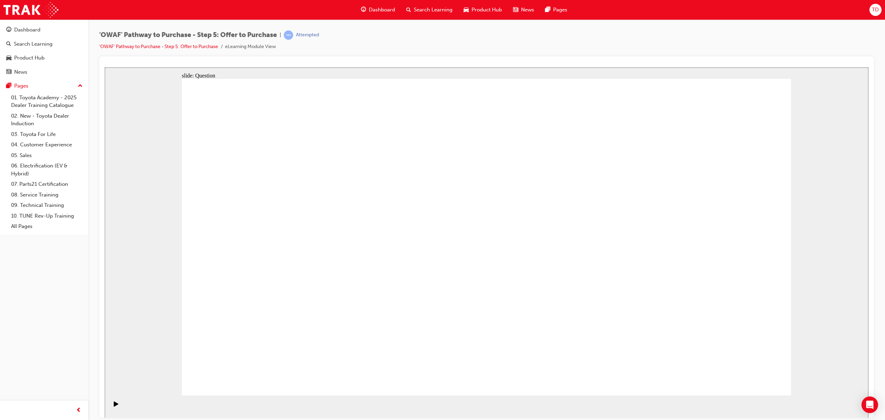
radio input "true"
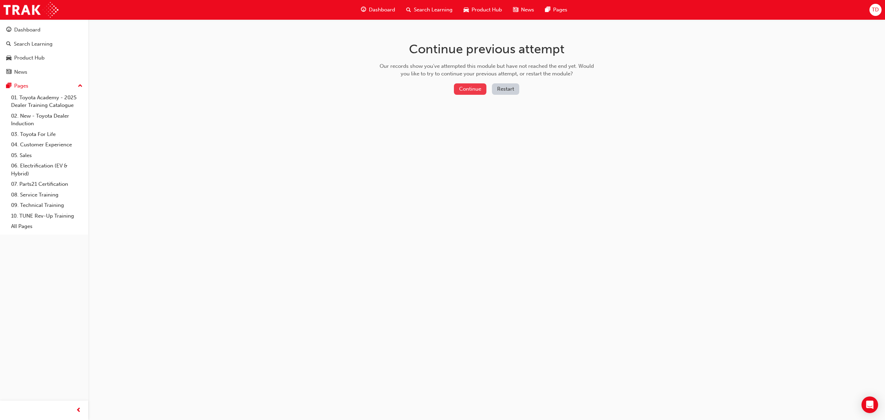
click at [468, 91] on button "Continue" at bounding box center [470, 88] width 32 height 11
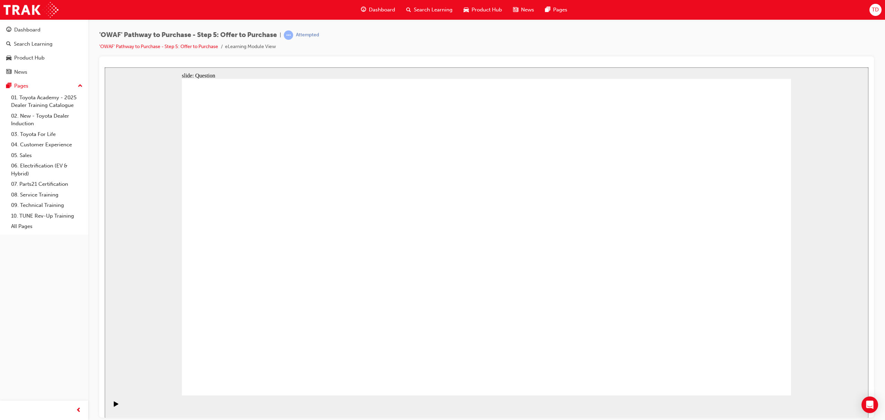
radio input "true"
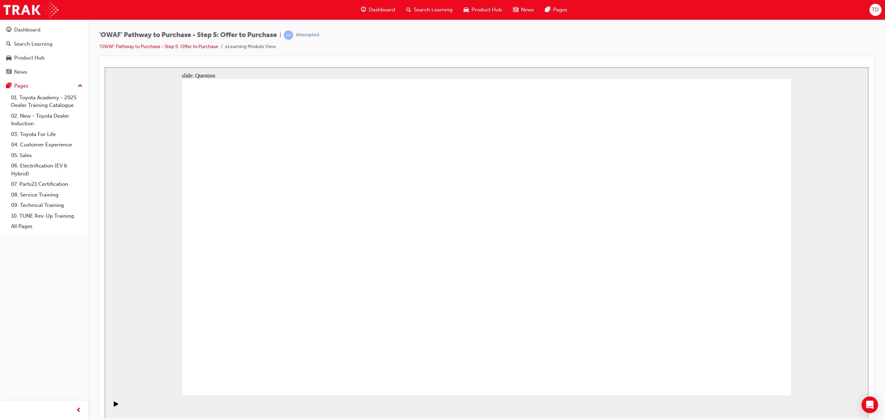
drag, startPoint x: 615, startPoint y: 220, endPoint x: 440, endPoint y: 307, distance: 194.7
drag, startPoint x: 288, startPoint y: 220, endPoint x: 581, endPoint y: 287, distance: 300.9
drag, startPoint x: 452, startPoint y: 223, endPoint x: 678, endPoint y: 297, distance: 237.6
drag, startPoint x: 443, startPoint y: 295, endPoint x: 306, endPoint y: 300, distance: 137.0
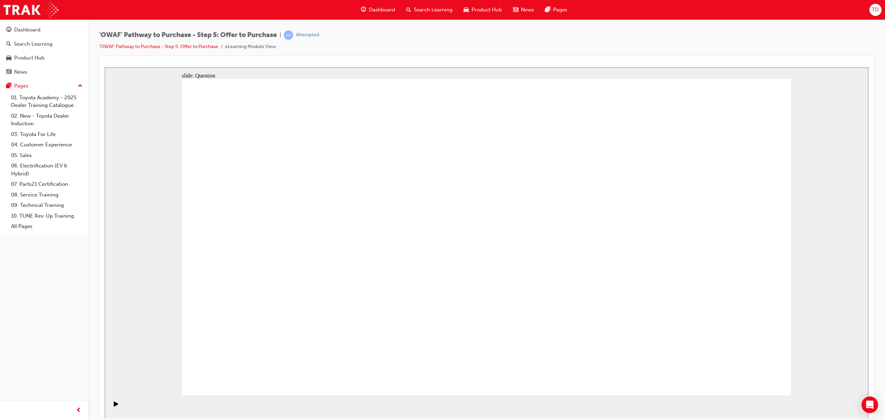
drag, startPoint x: 433, startPoint y: 258, endPoint x: 328, endPoint y: 272, distance: 105.4
drag, startPoint x: 551, startPoint y: 263, endPoint x: 451, endPoint y: 260, distance: 99.9
drag, startPoint x: 502, startPoint y: 310, endPoint x: 322, endPoint y: 264, distance: 185.8
drag, startPoint x: 719, startPoint y: 220, endPoint x: 346, endPoint y: 245, distance: 373.9
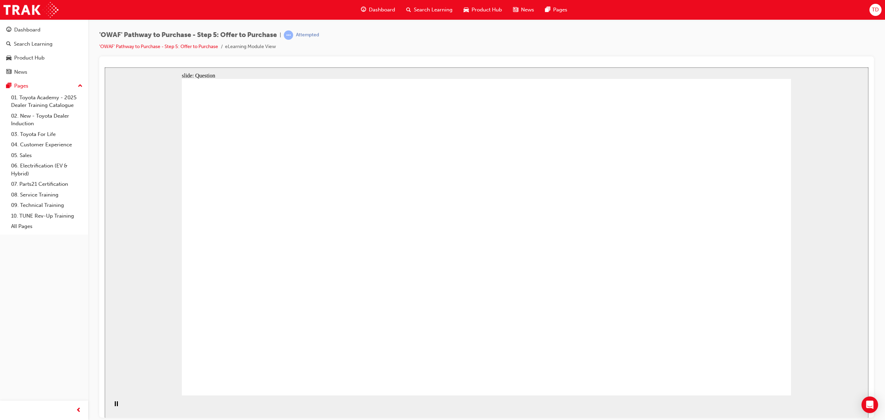
drag, startPoint x: 694, startPoint y: 252, endPoint x: 455, endPoint y: 263, distance: 239.5
drag, startPoint x: 692, startPoint y: 320, endPoint x: 475, endPoint y: 322, distance: 217.5
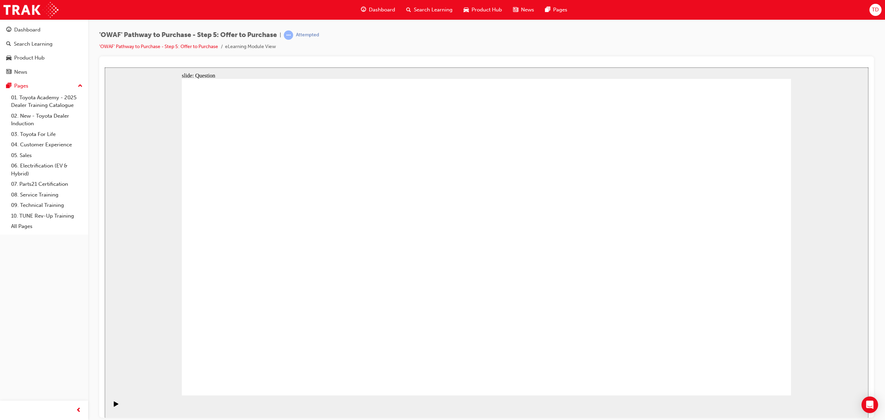
checkbox input "true"
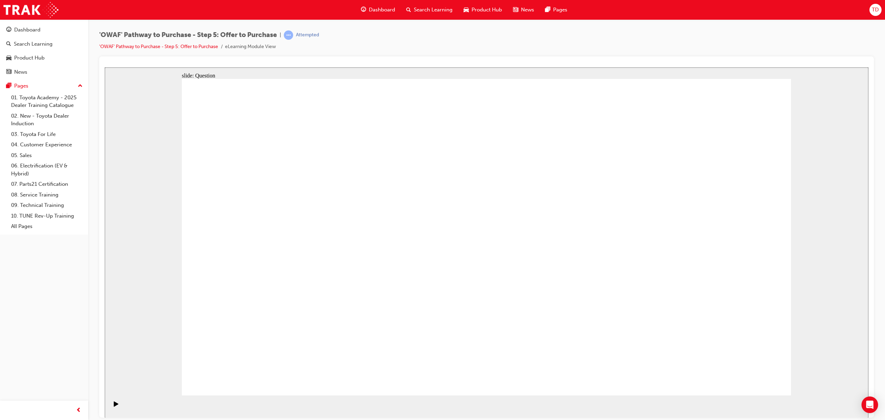
checkbox input "true"
drag, startPoint x: 765, startPoint y: 389, endPoint x: 761, endPoint y: 384, distance: 5.9
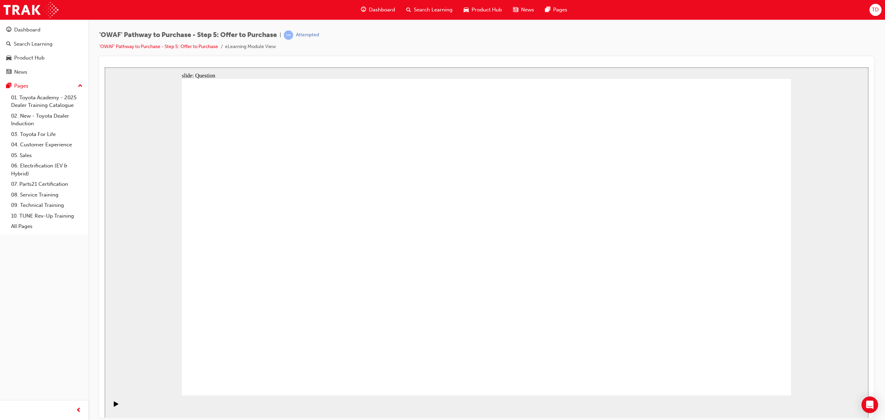
drag, startPoint x: 474, startPoint y: 251, endPoint x: 480, endPoint y: 255, distance: 7.1
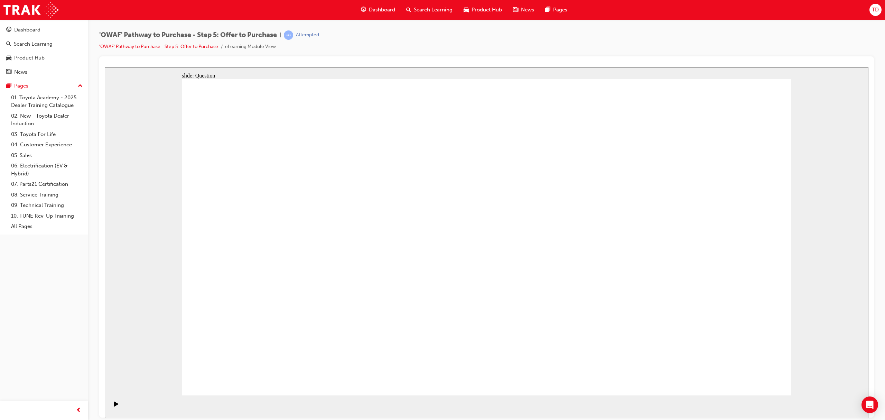
radio input "true"
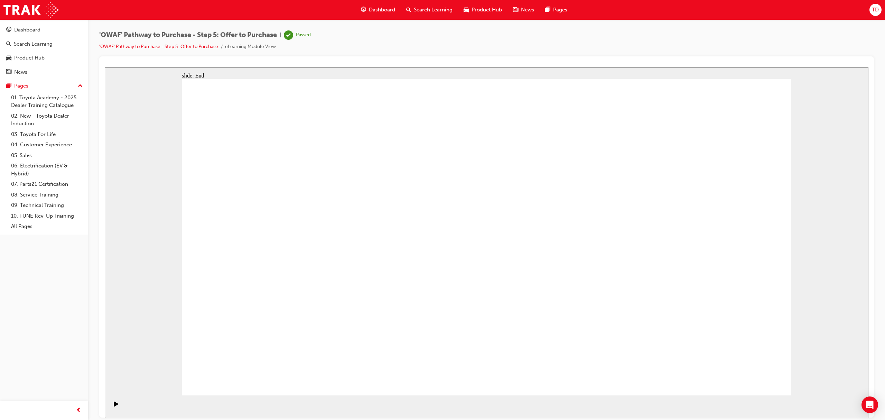
click at [381, 13] on span "Dashboard" at bounding box center [382, 10] width 26 height 8
